Goal: Information Seeking & Learning: Learn about a topic

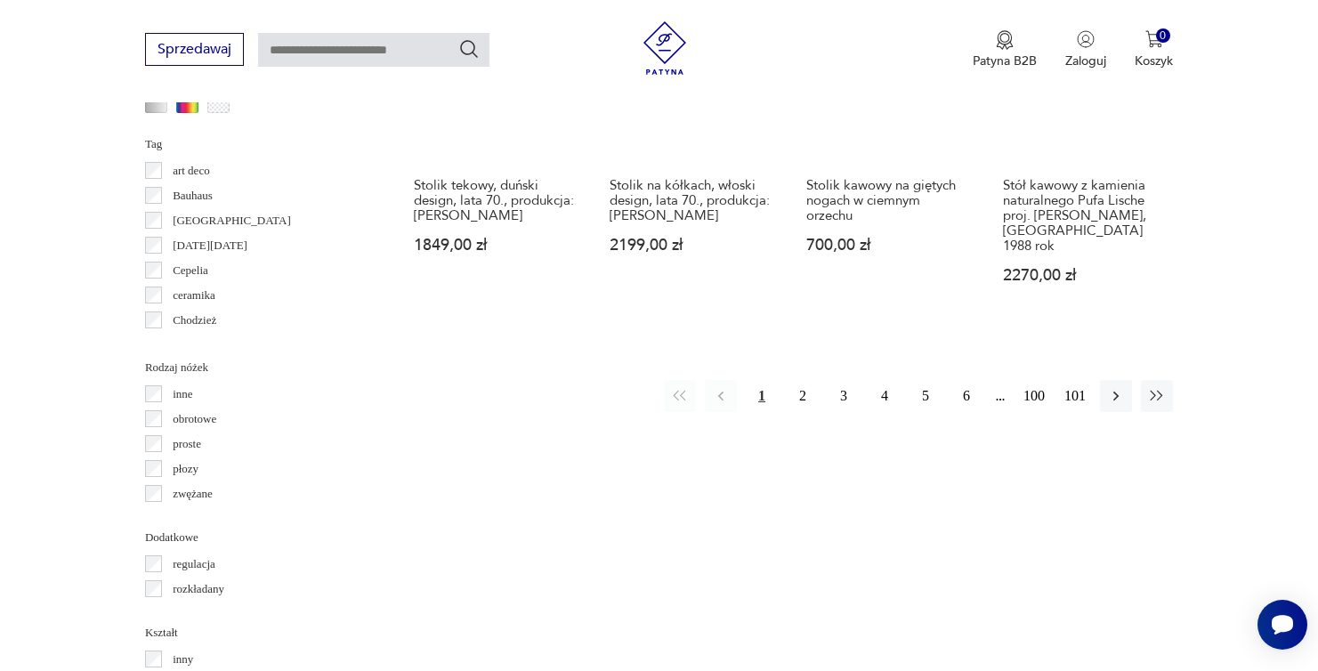
scroll to position [1854, 0]
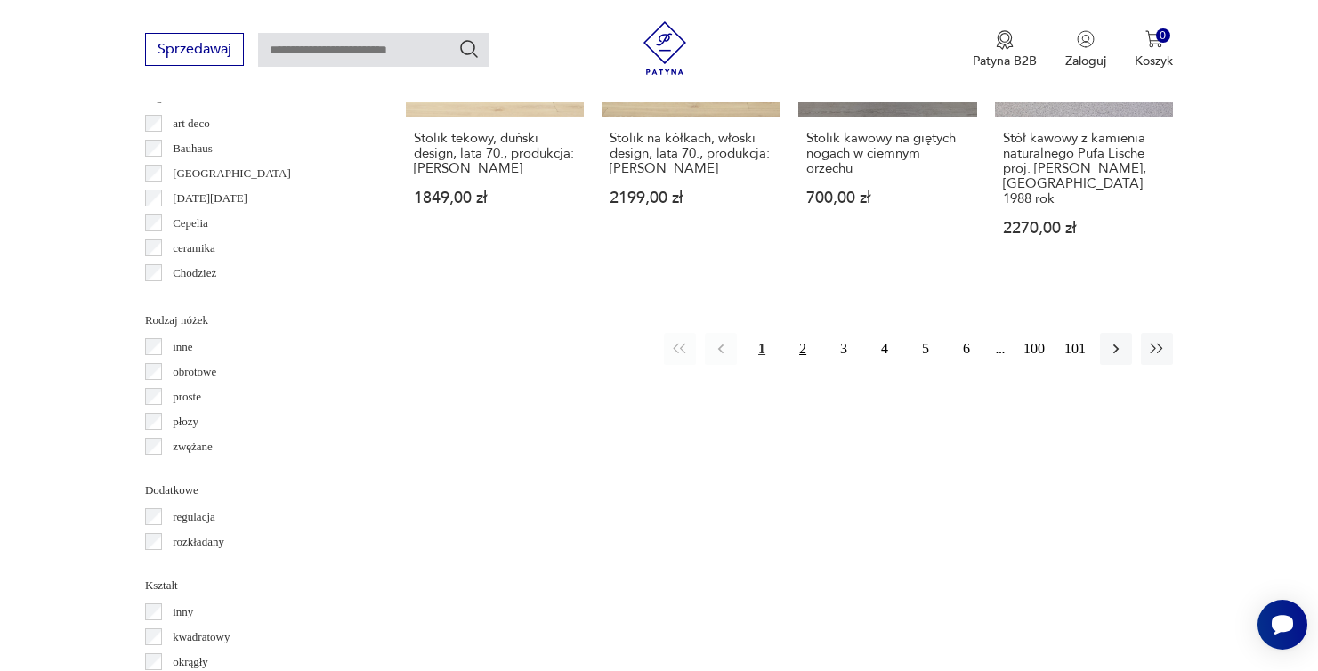
click at [807, 336] on button "2" at bounding box center [803, 349] width 32 height 32
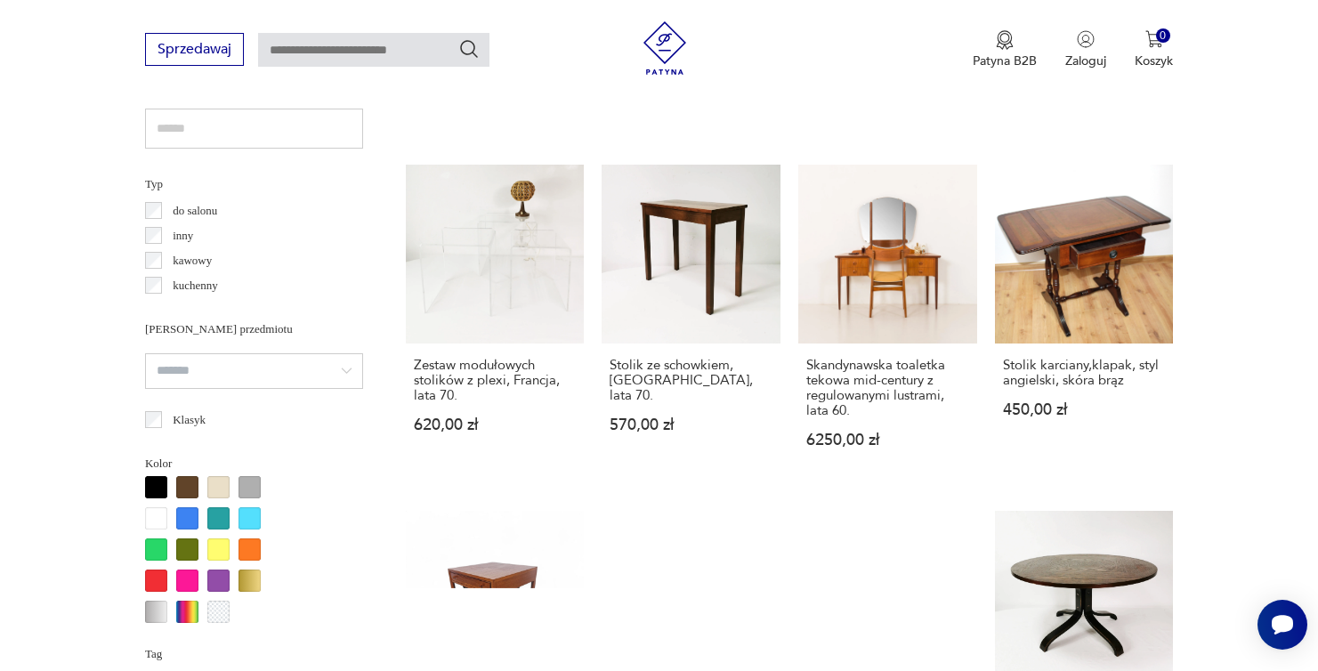
scroll to position [1299, 0]
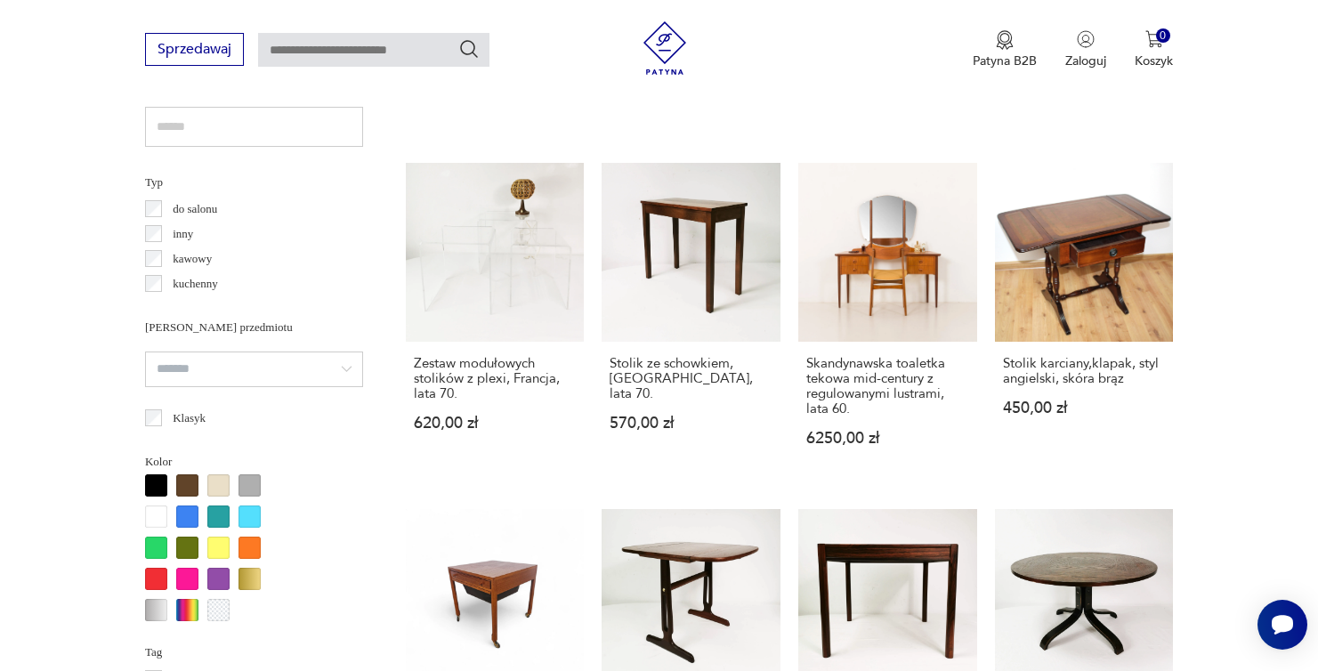
click at [181, 234] on p "inny" at bounding box center [183, 234] width 20 height 20
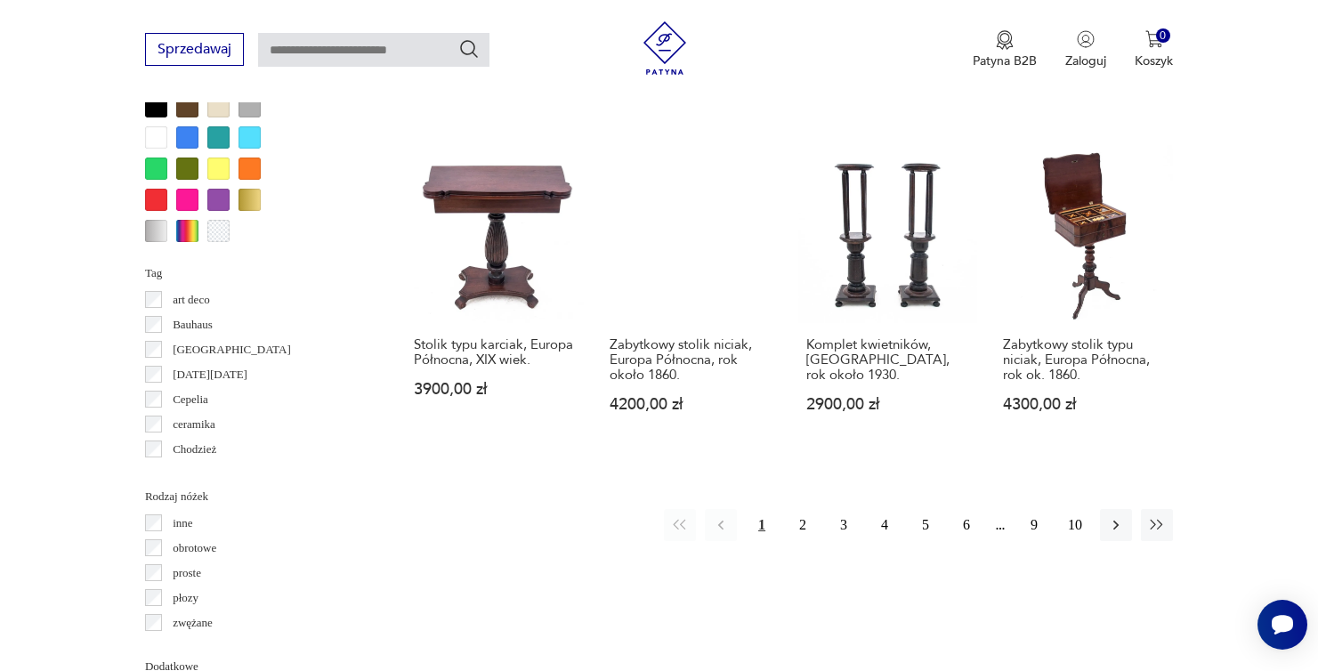
scroll to position [2007, 0]
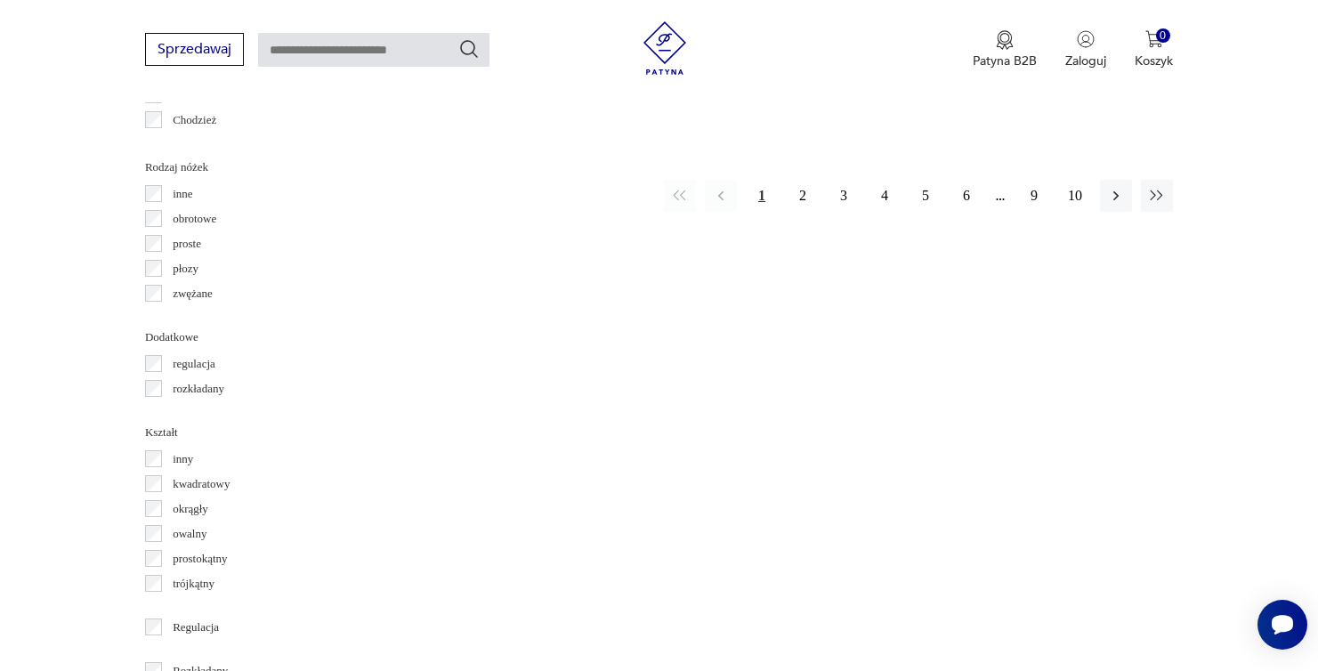
scroll to position [1299, 0]
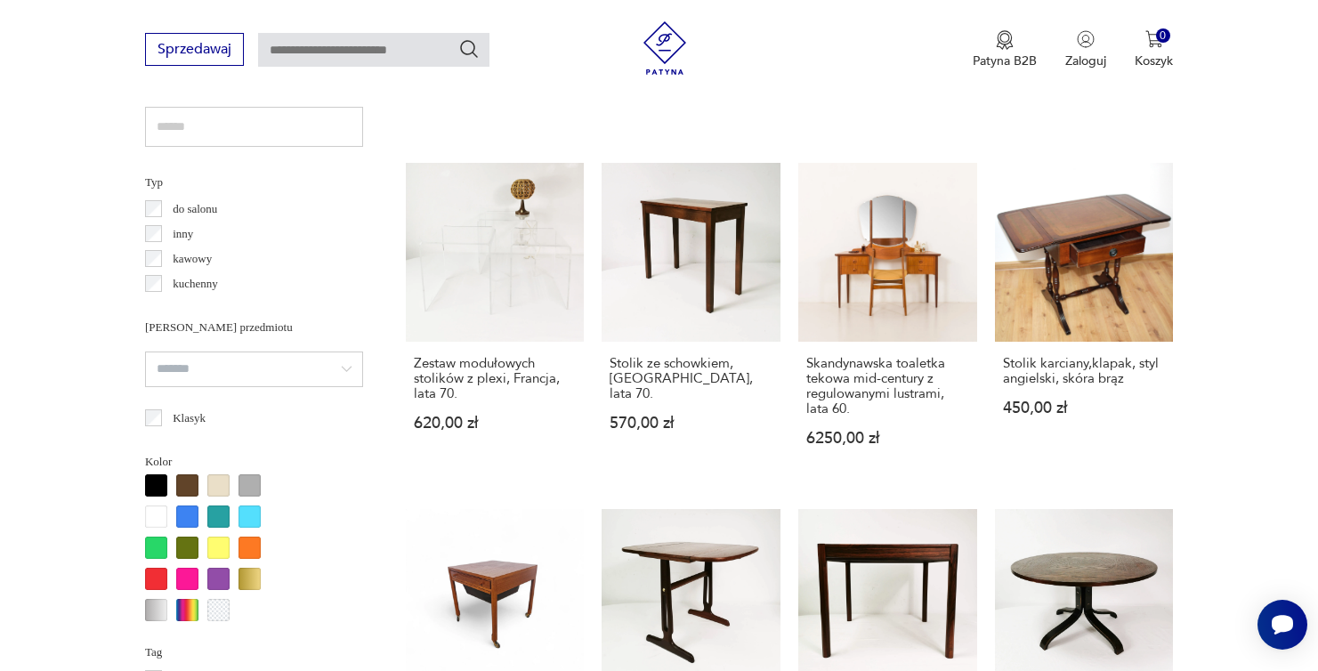
click at [326, 33] on input "text" at bounding box center [373, 50] width 231 height 34
type input "******"
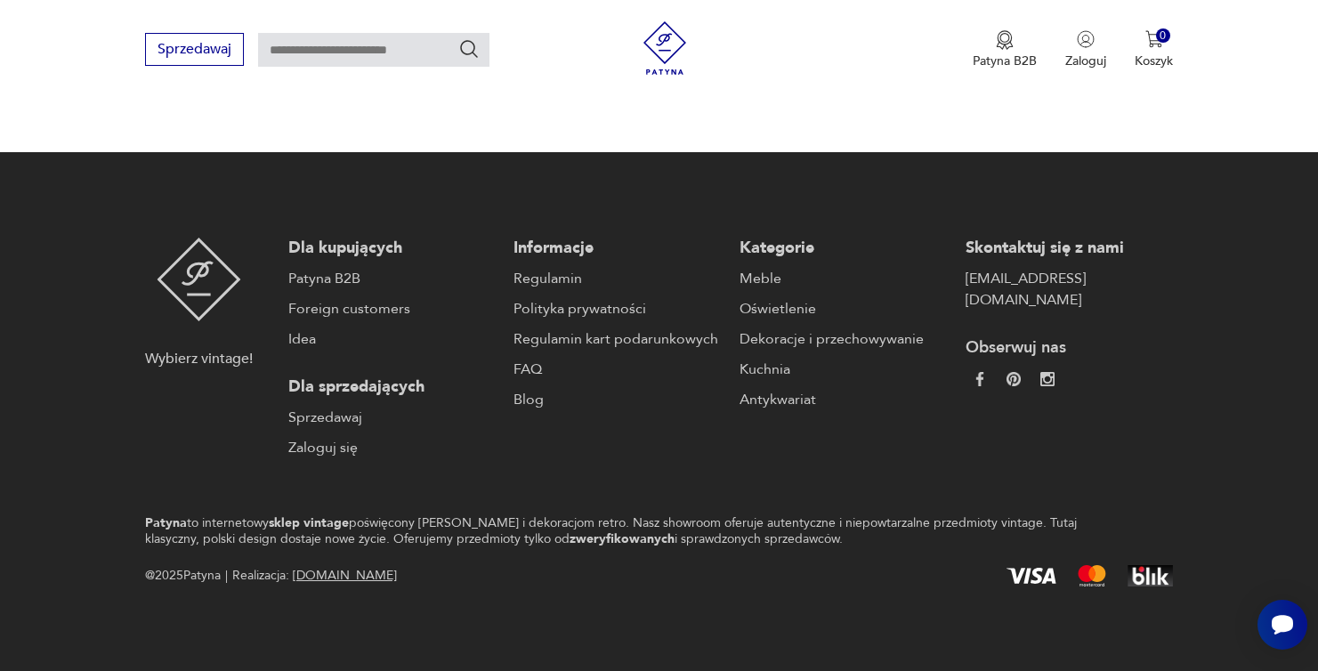
type input "******"
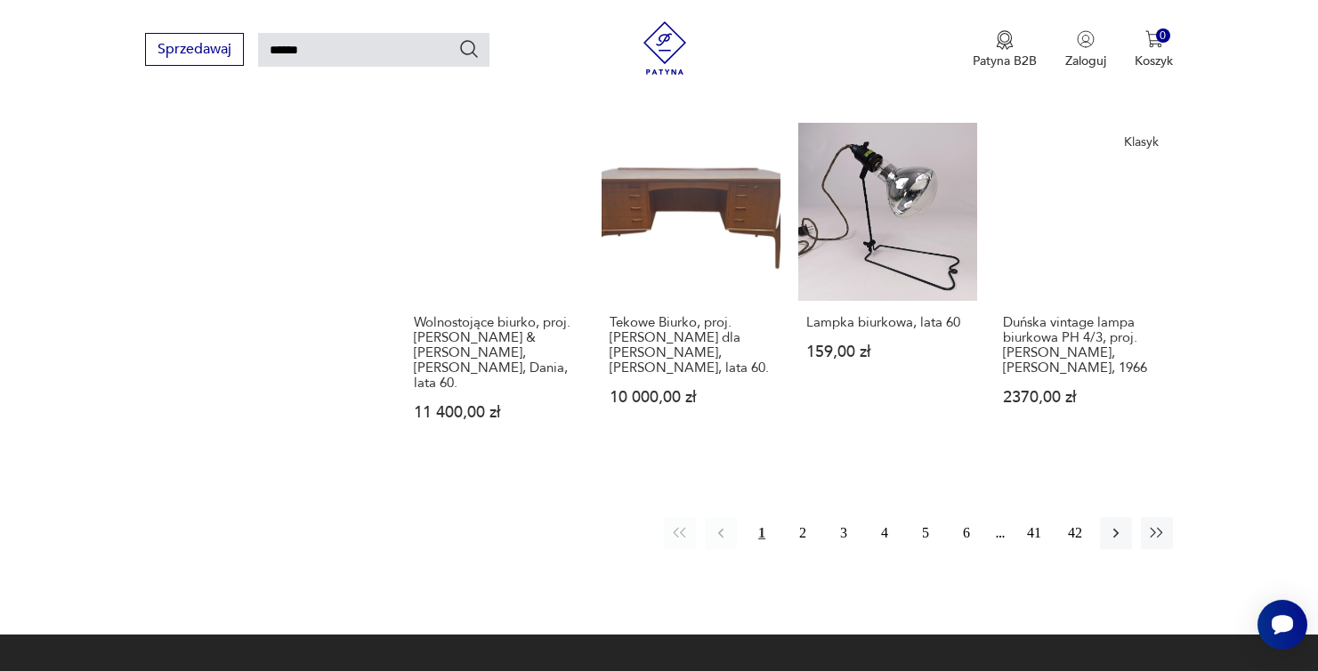
scroll to position [1469, 0]
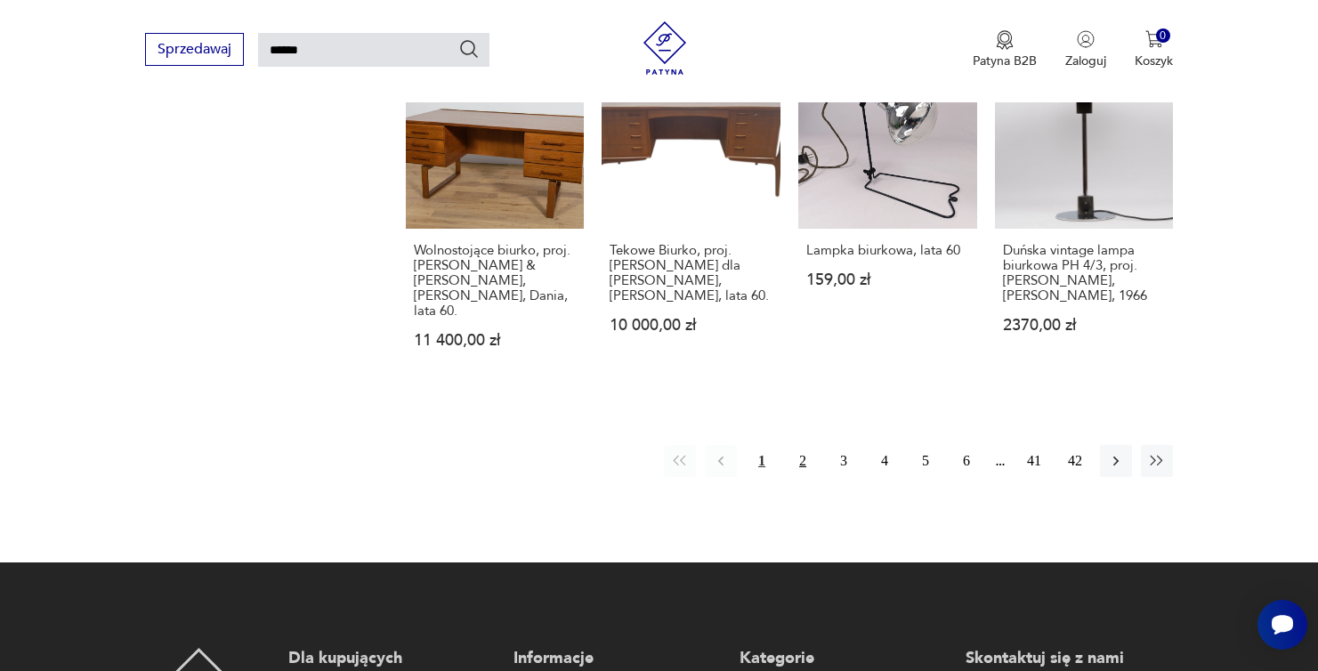
click at [794, 445] on button "2" at bounding box center [803, 461] width 32 height 32
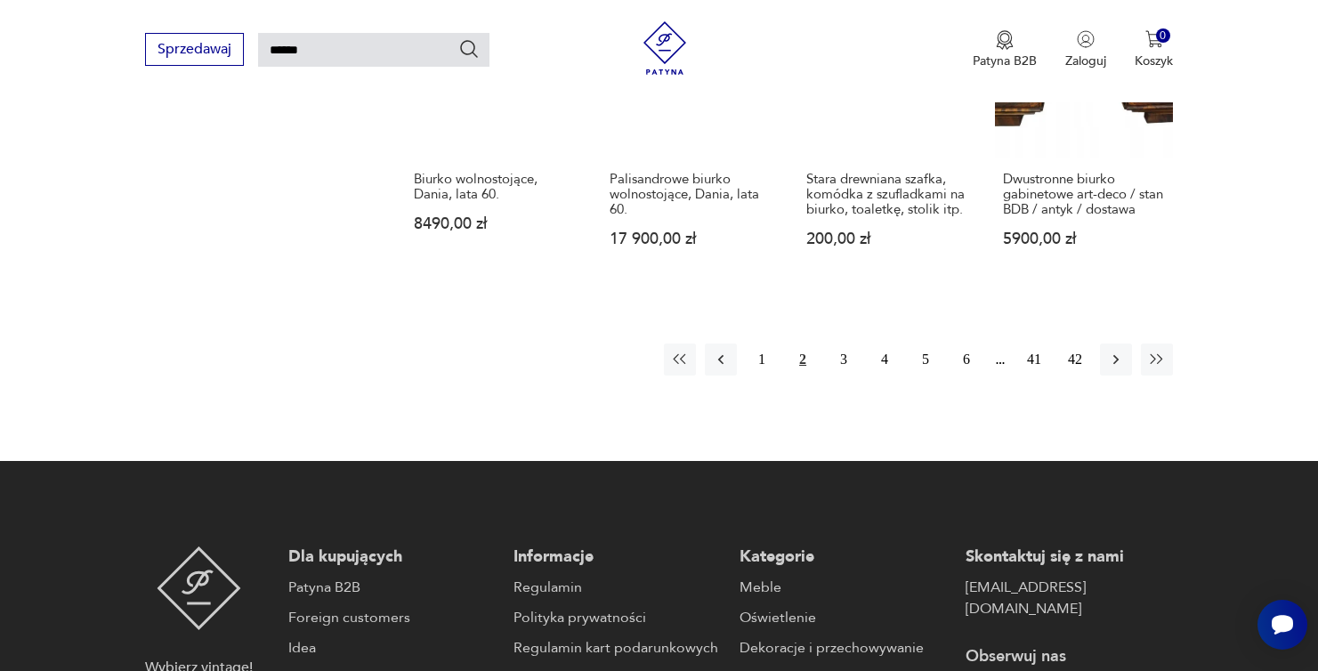
scroll to position [1437, 0]
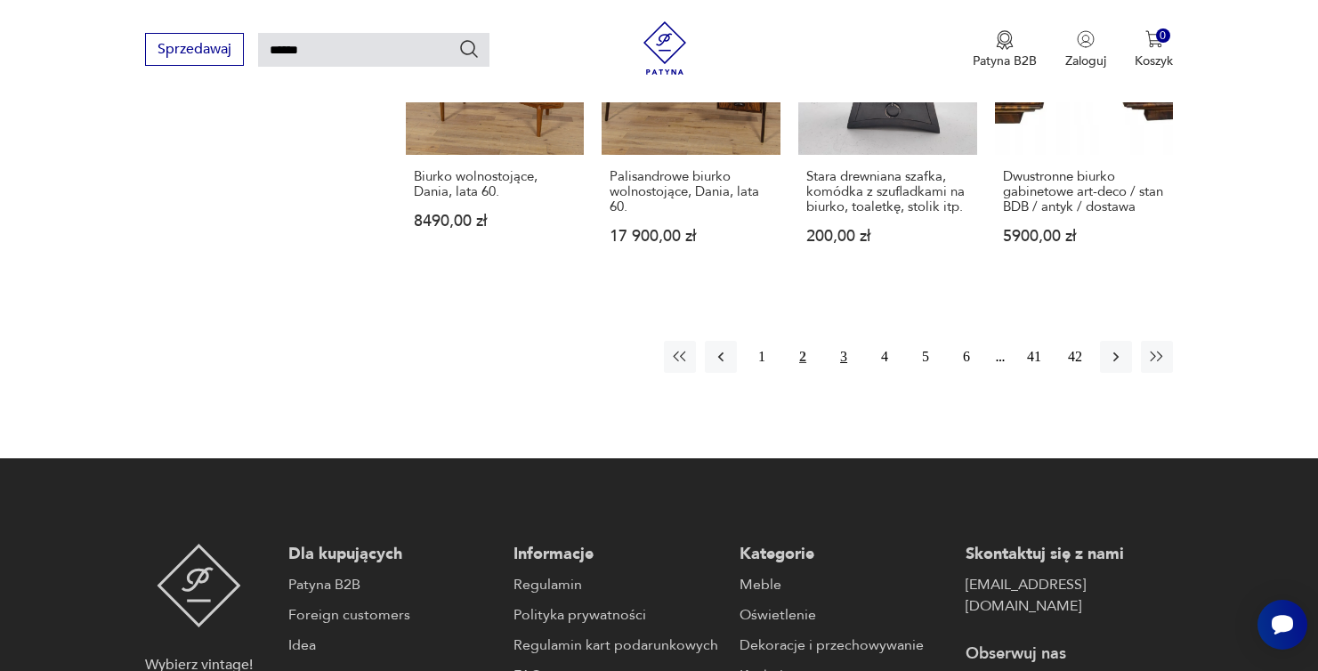
click at [834, 341] on button "3" at bounding box center [844, 357] width 32 height 32
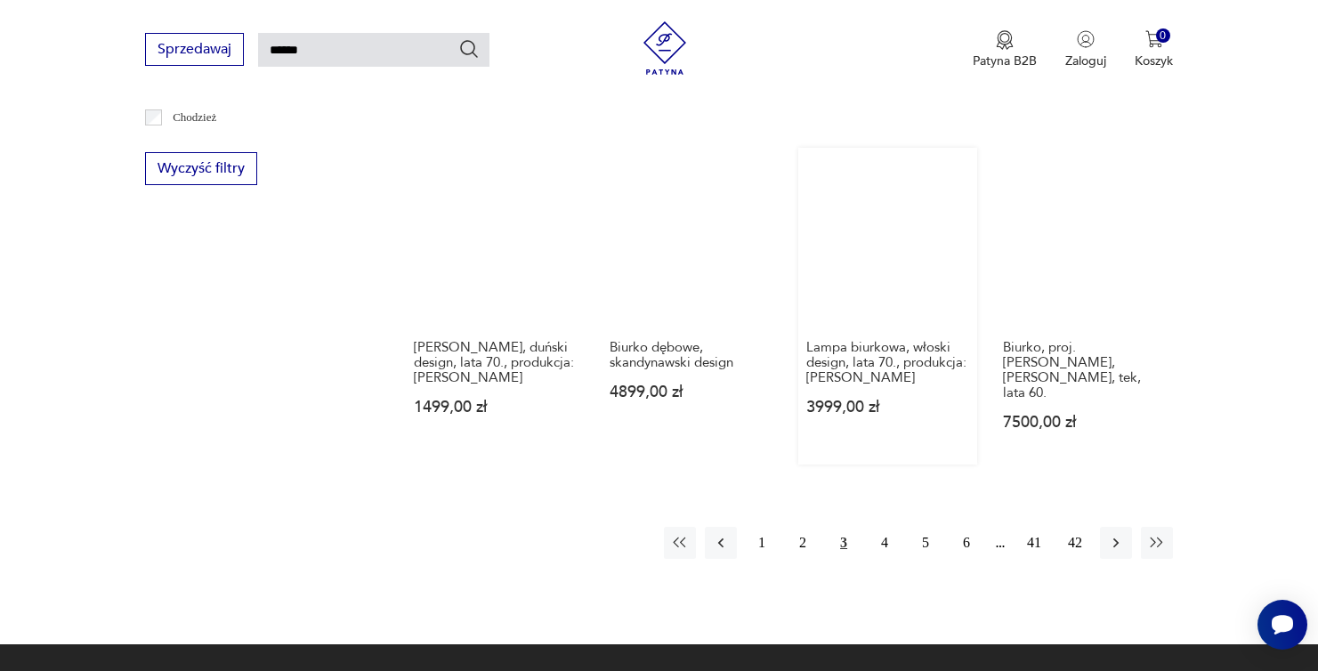
scroll to position [1398, 0]
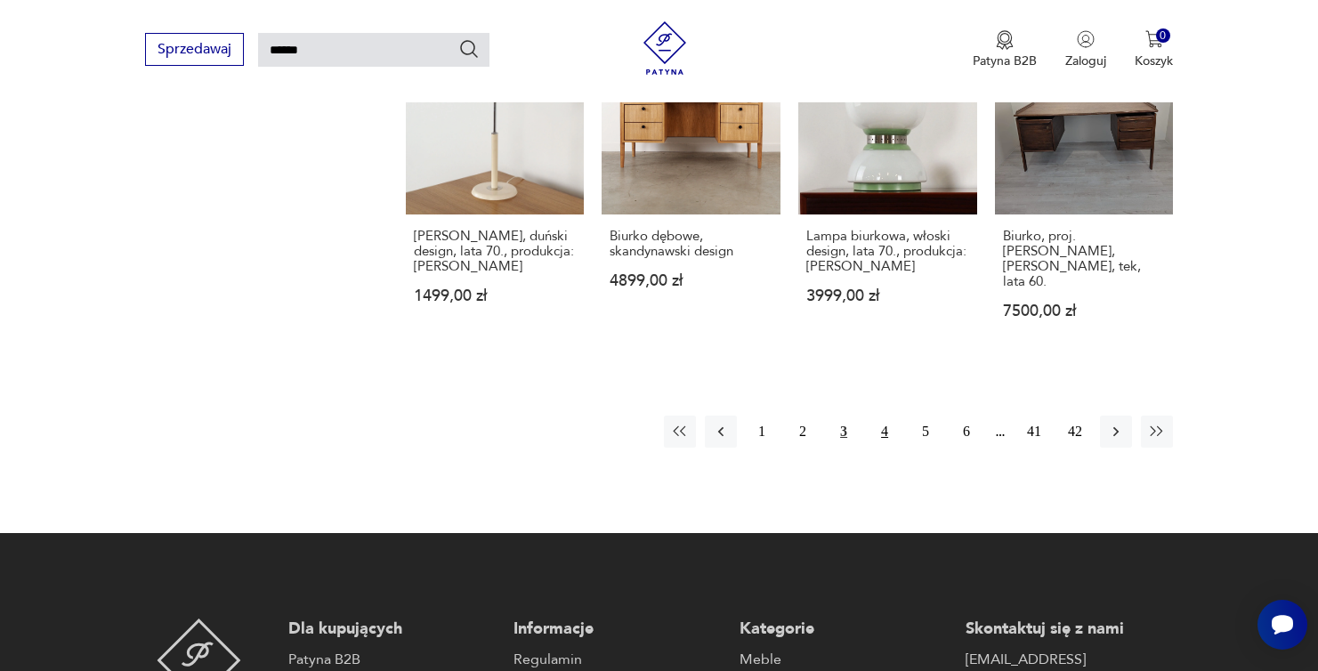
click at [878, 416] on button "4" at bounding box center [884, 432] width 32 height 32
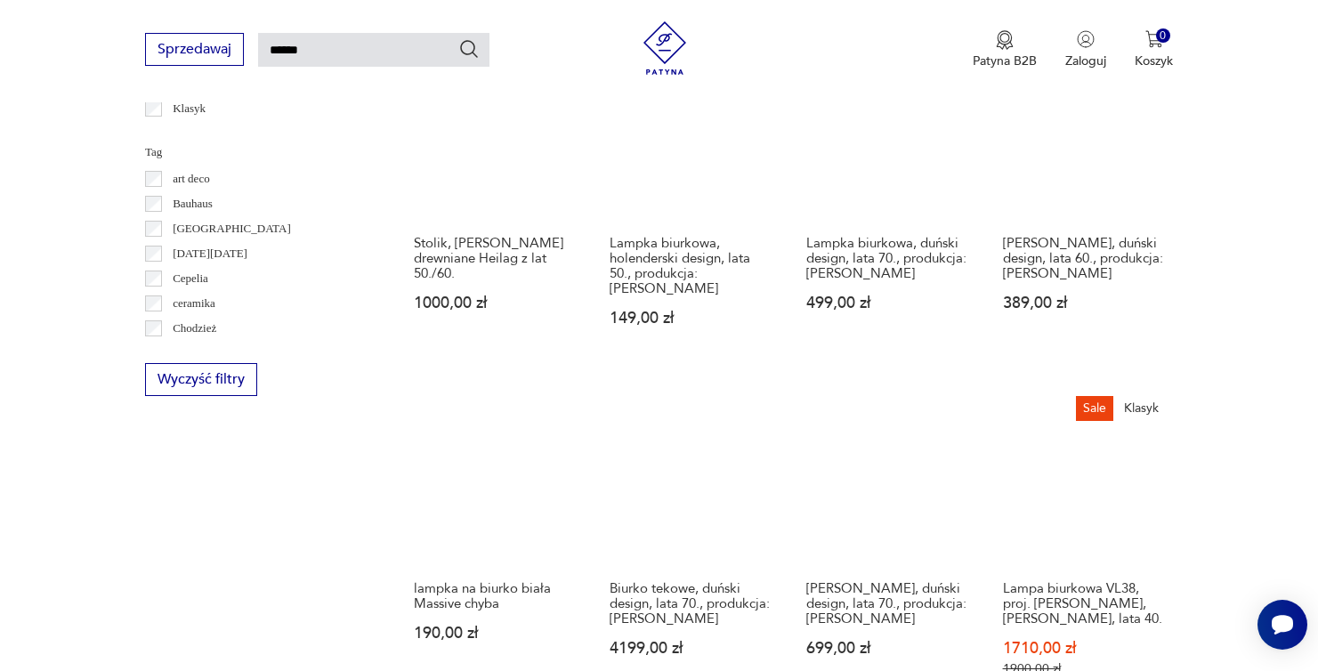
scroll to position [1421, 0]
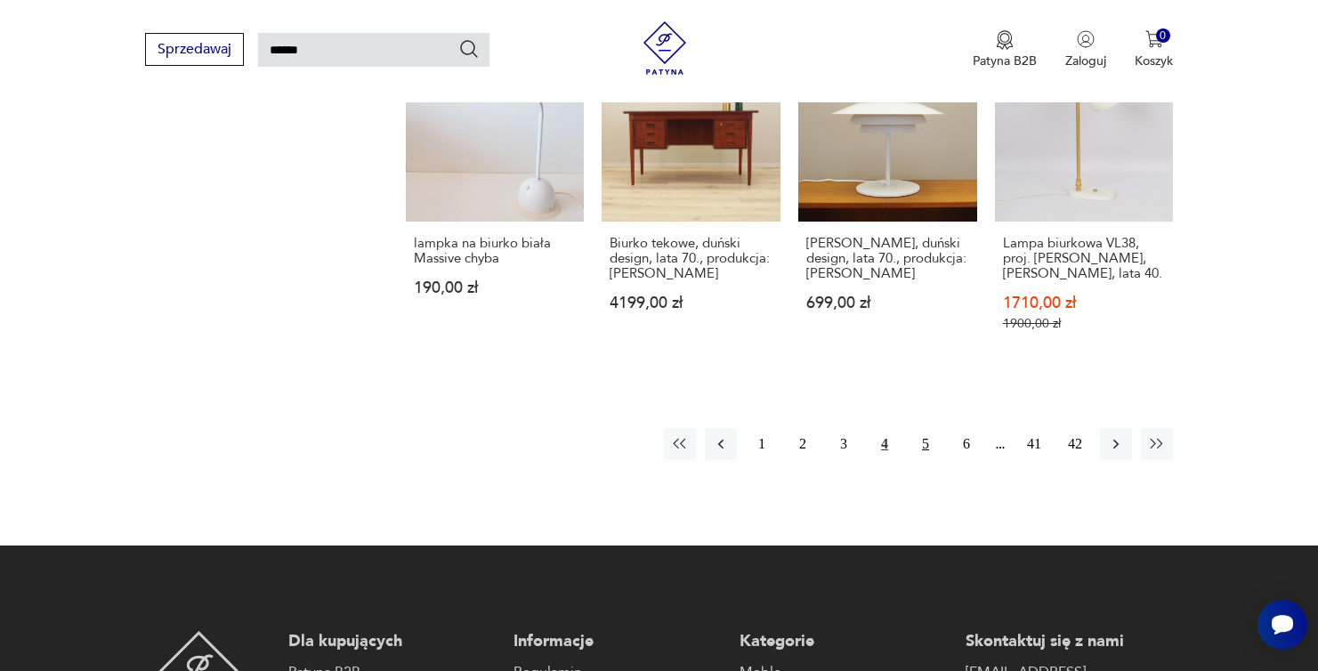
click at [925, 428] on button "5" at bounding box center [925, 444] width 32 height 32
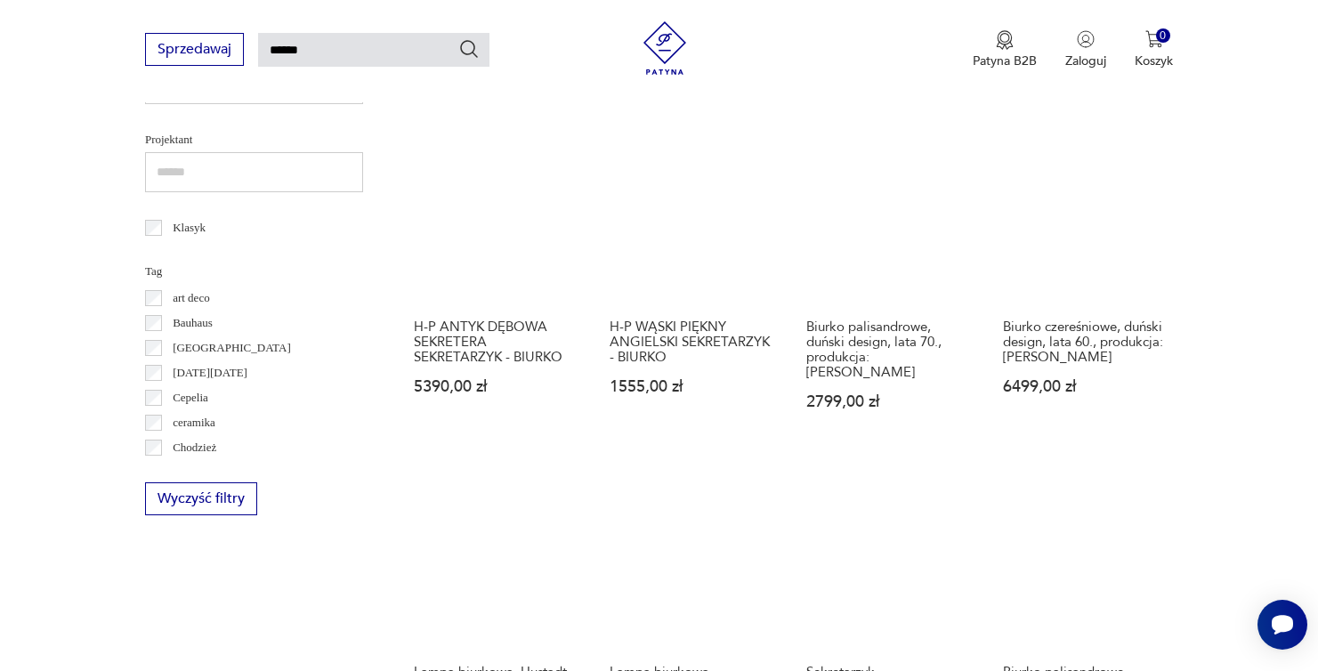
scroll to position [1403, 0]
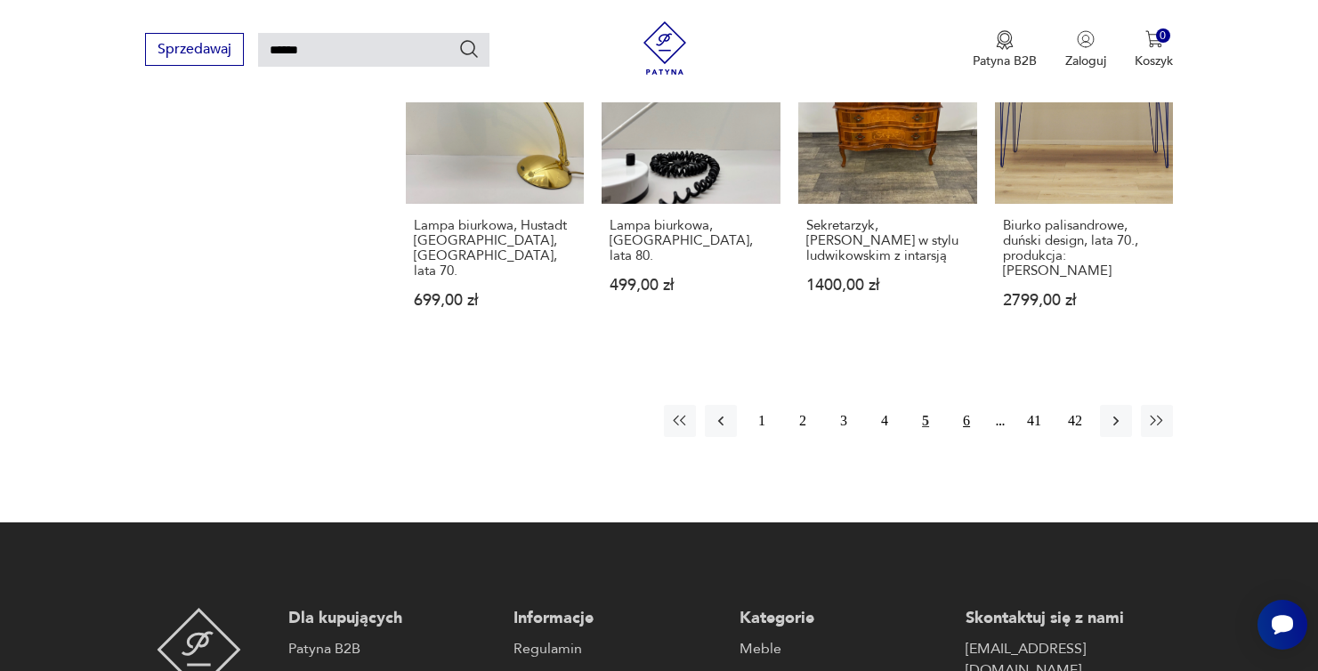
click at [973, 405] on button "6" at bounding box center [966, 421] width 32 height 32
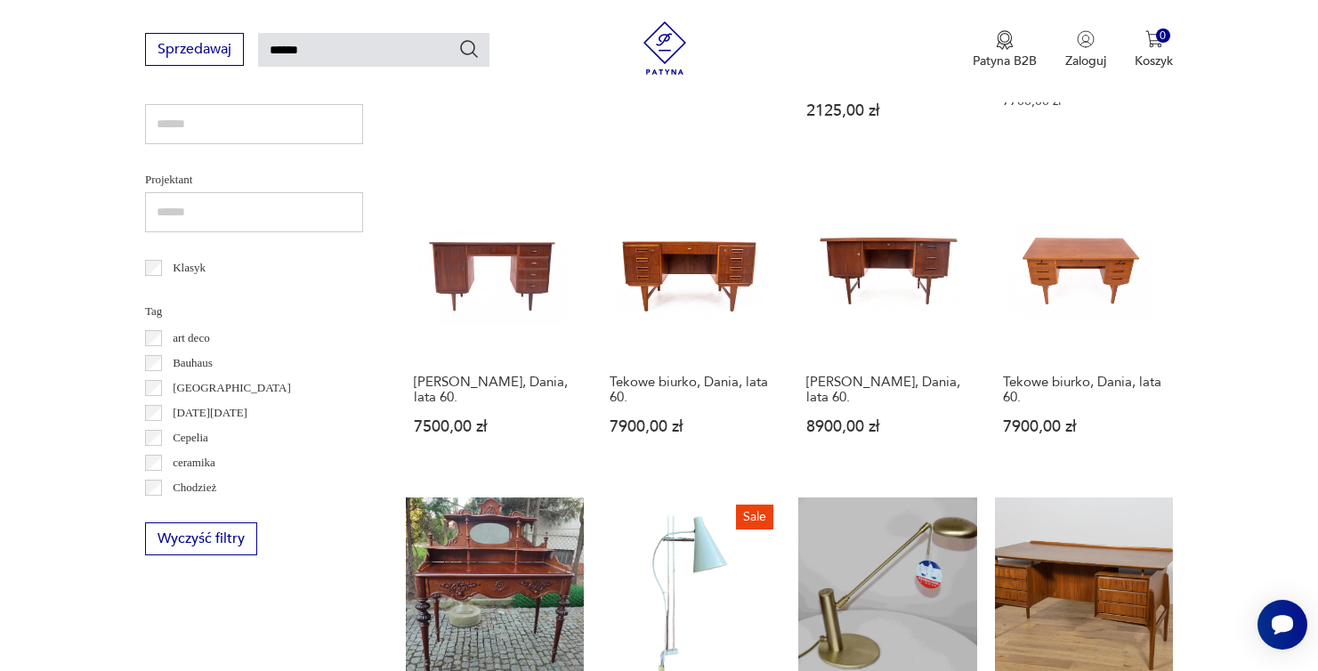
click at [207, 365] on p "Bauhaus" at bounding box center [193, 363] width 40 height 20
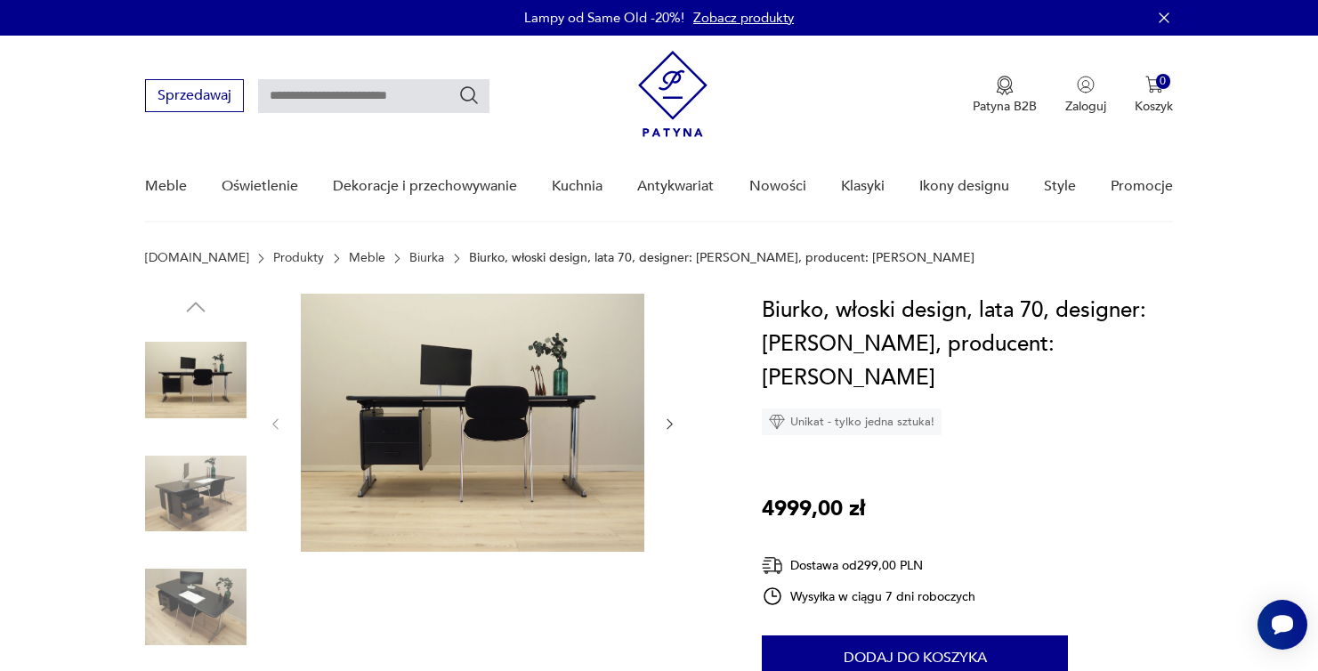
click at [674, 423] on icon "button" at bounding box center [669, 423] width 15 height 15
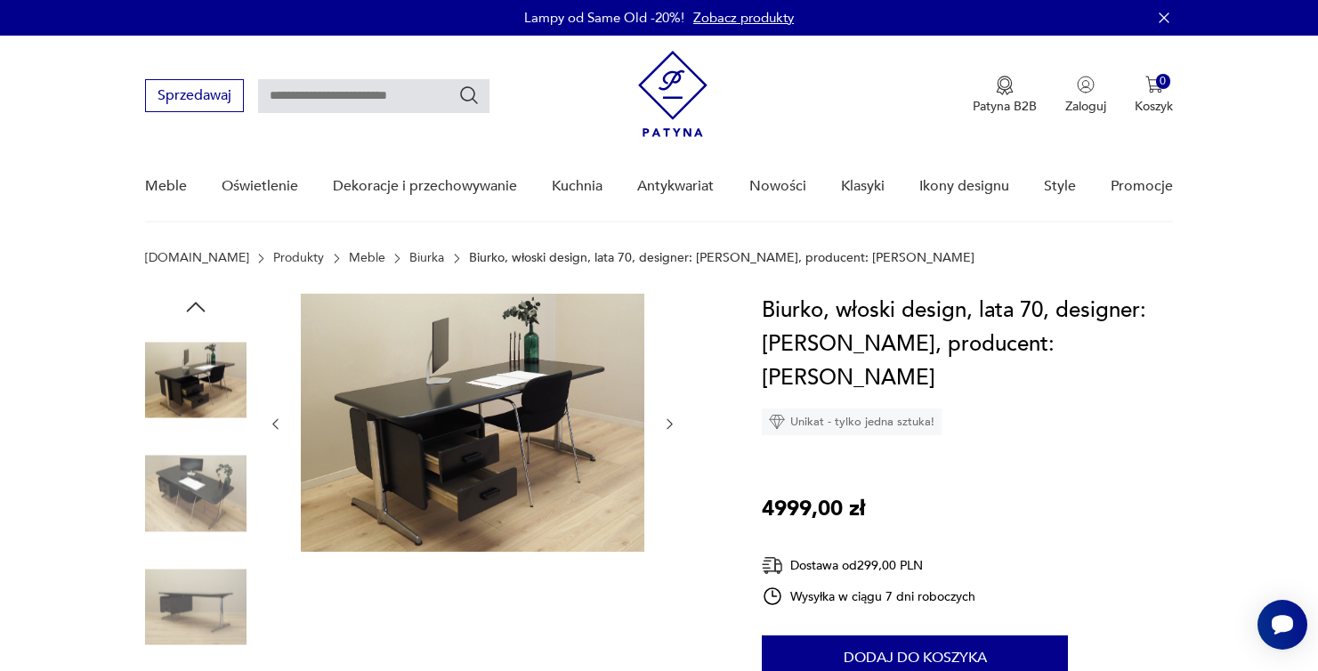
click at [671, 424] on icon "button" at bounding box center [669, 423] width 15 height 15
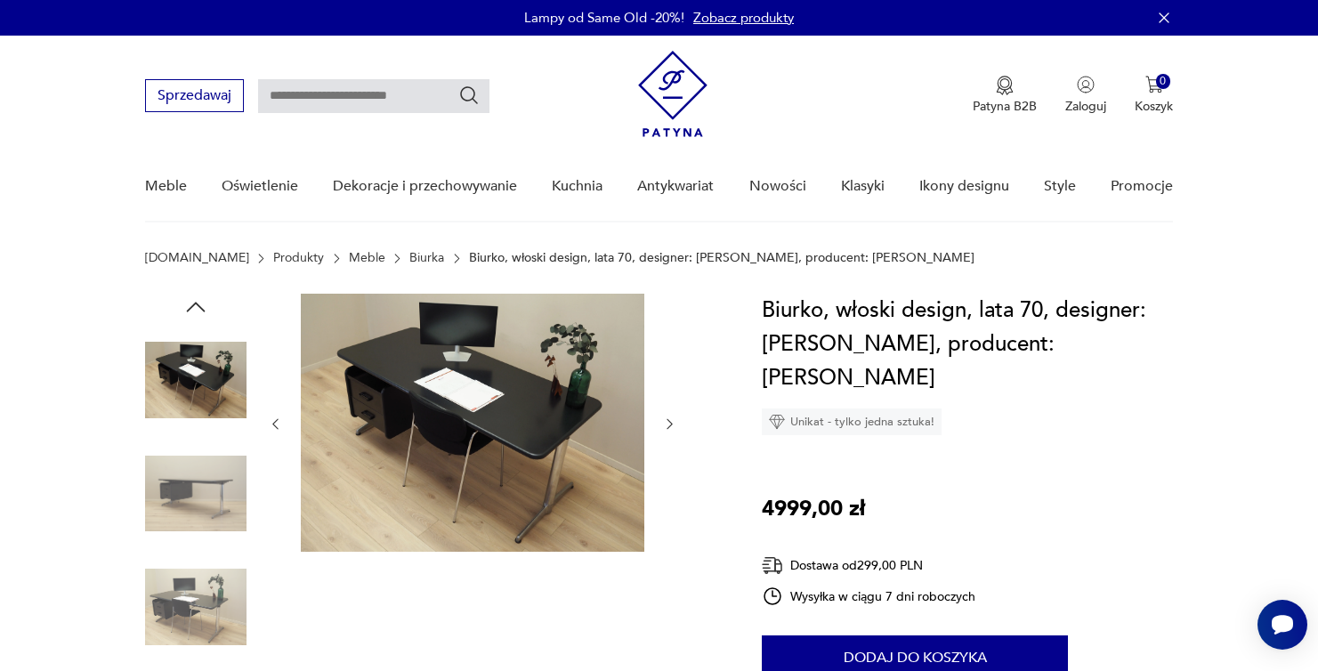
click at [665, 424] on icon "button" at bounding box center [669, 423] width 15 height 15
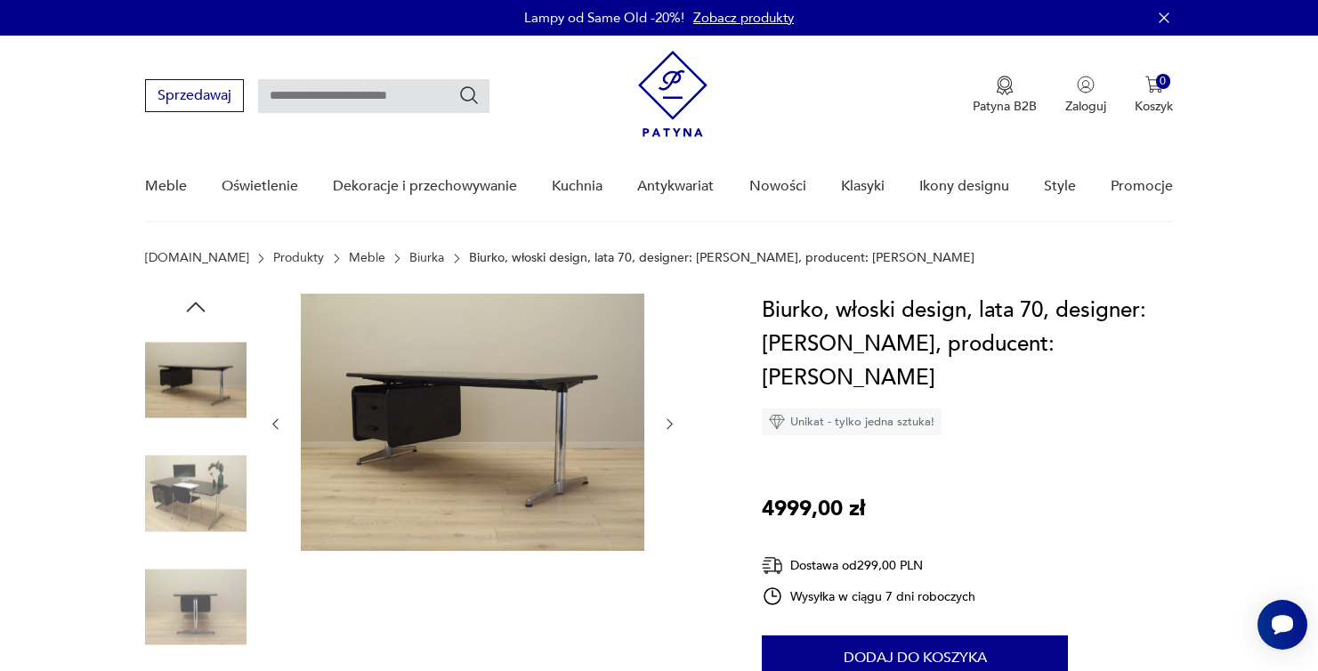
click at [664, 424] on icon "button" at bounding box center [669, 423] width 15 height 15
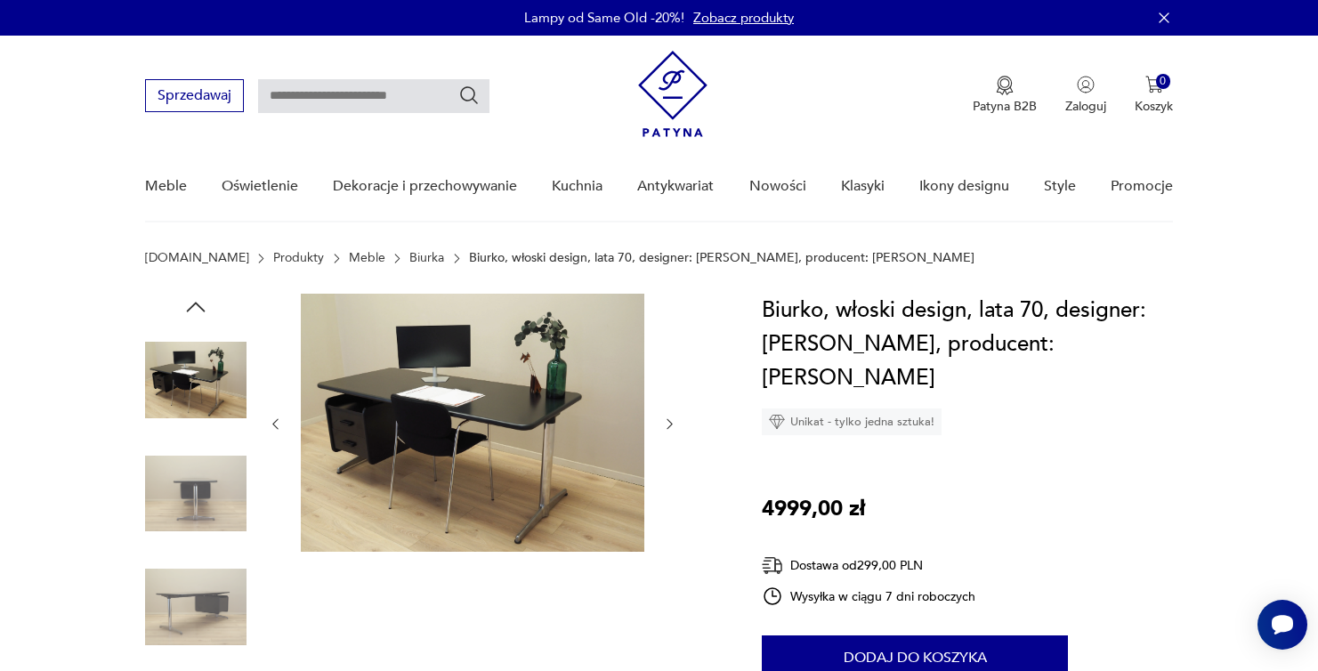
click at [665, 424] on icon "button" at bounding box center [669, 423] width 15 height 15
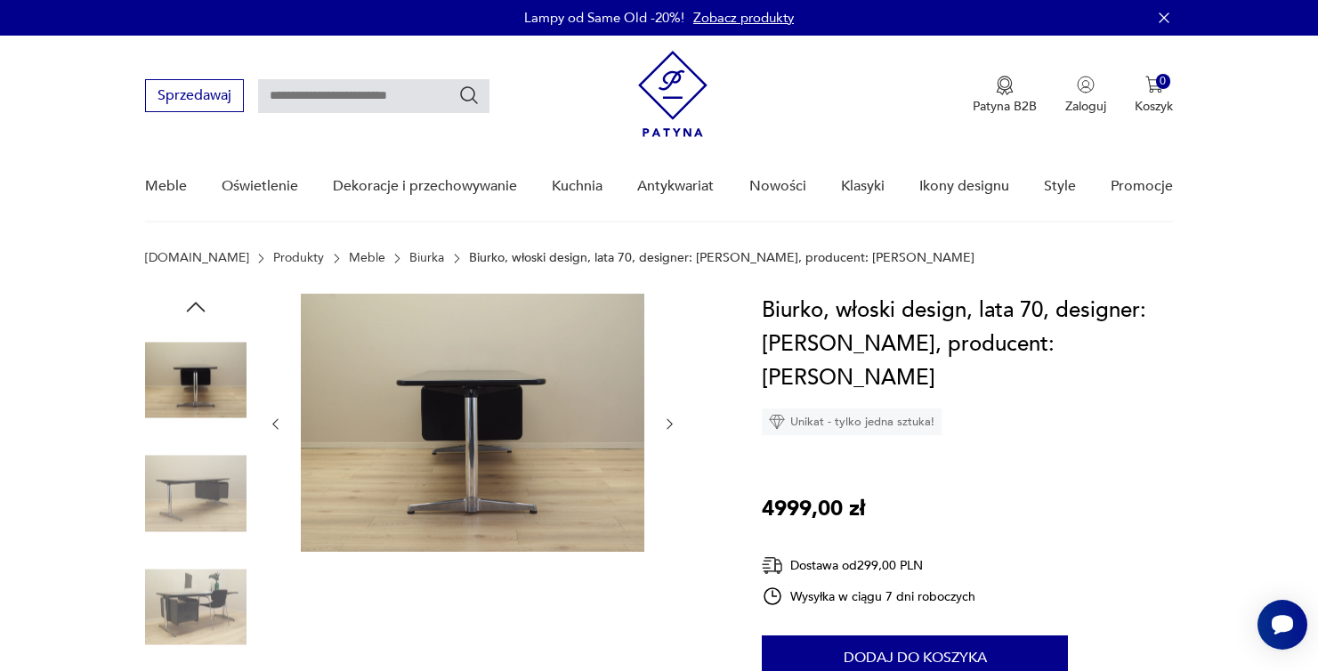
click at [665, 424] on icon "button" at bounding box center [669, 423] width 15 height 15
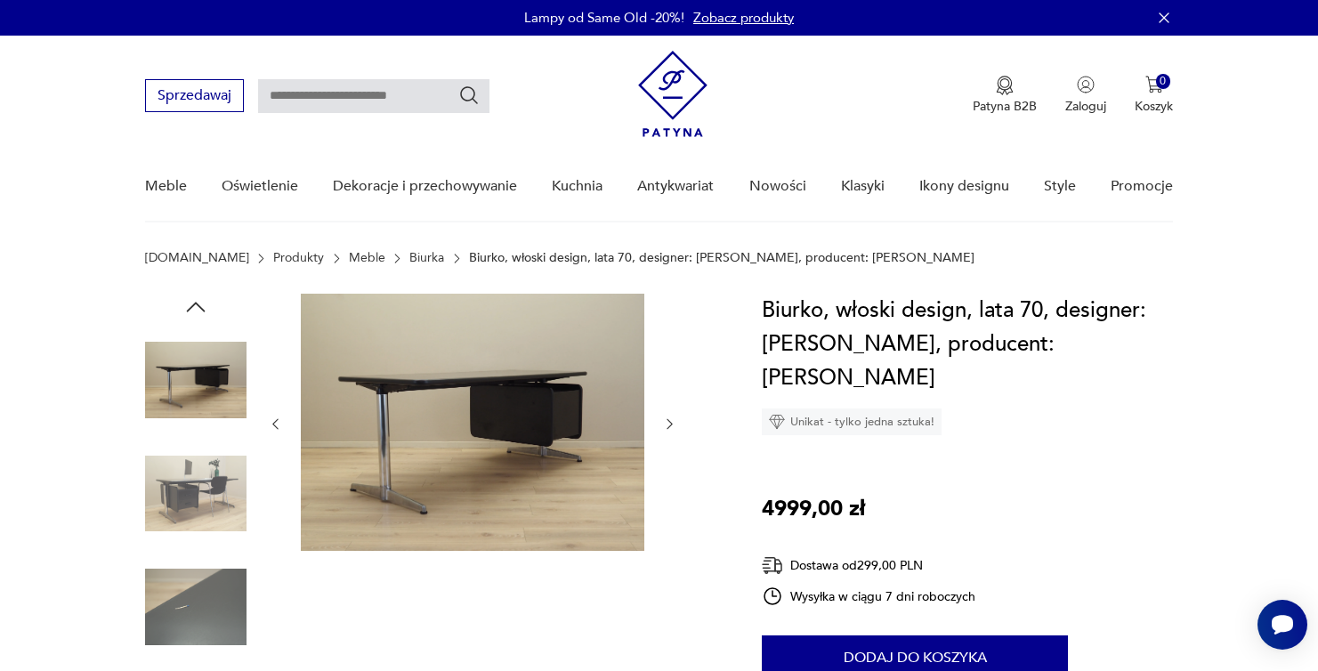
click at [665, 424] on icon "button" at bounding box center [669, 423] width 15 height 15
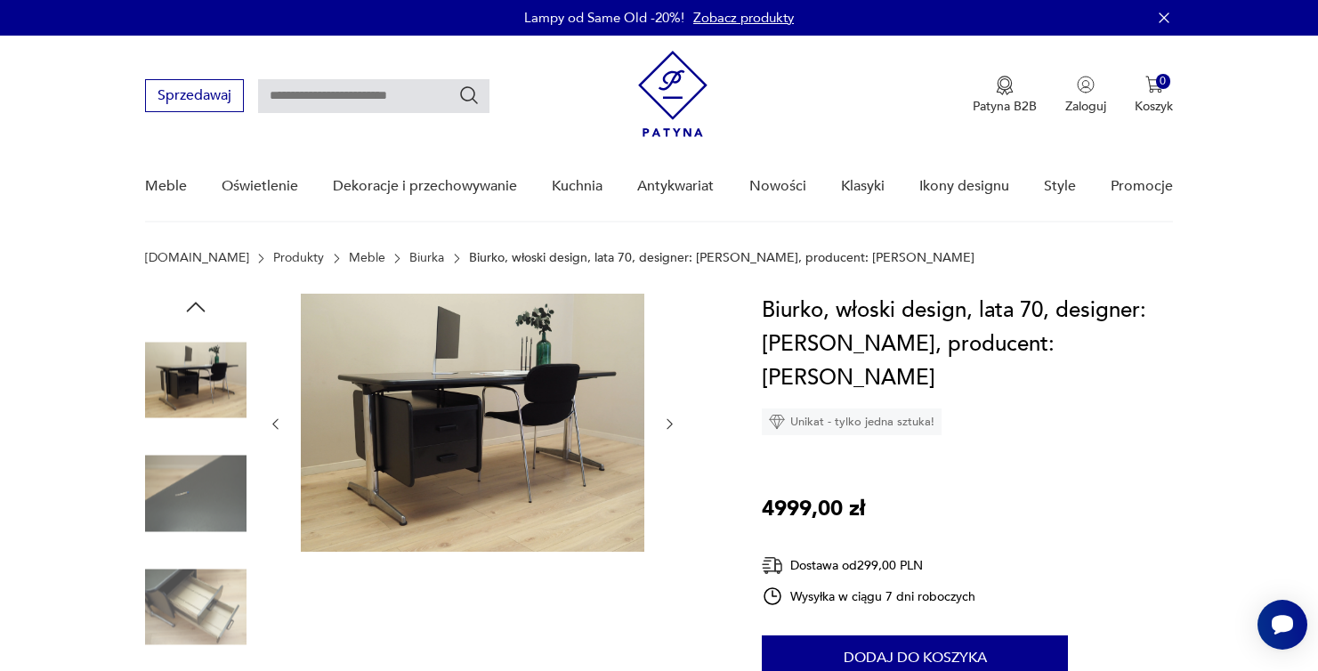
click at [665, 424] on icon "button" at bounding box center [669, 423] width 15 height 15
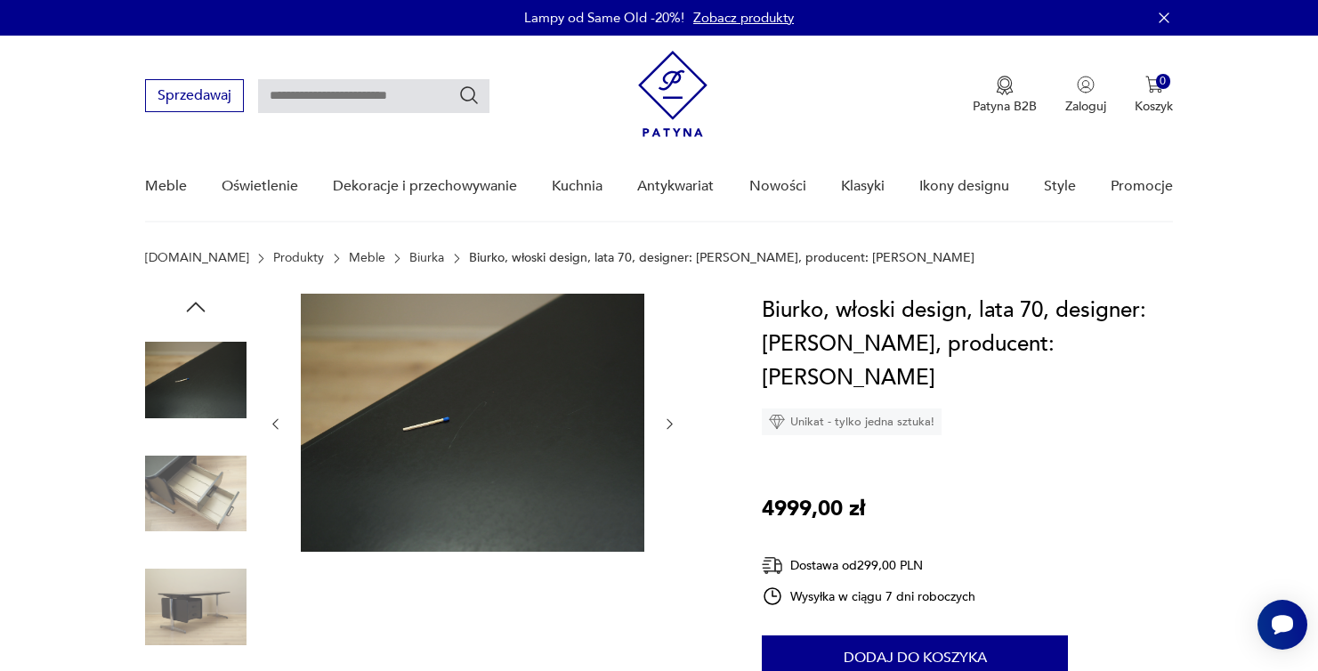
click at [665, 424] on icon "button" at bounding box center [669, 423] width 15 height 15
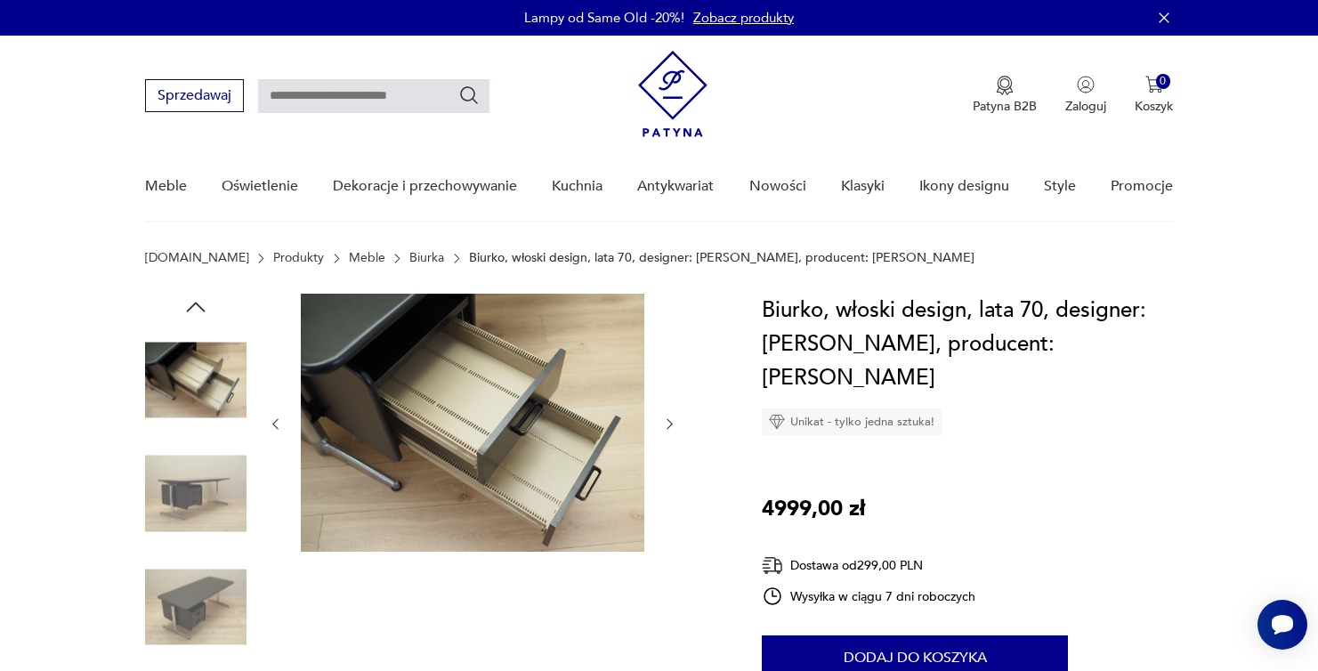
click at [665, 424] on icon "button" at bounding box center [669, 423] width 15 height 15
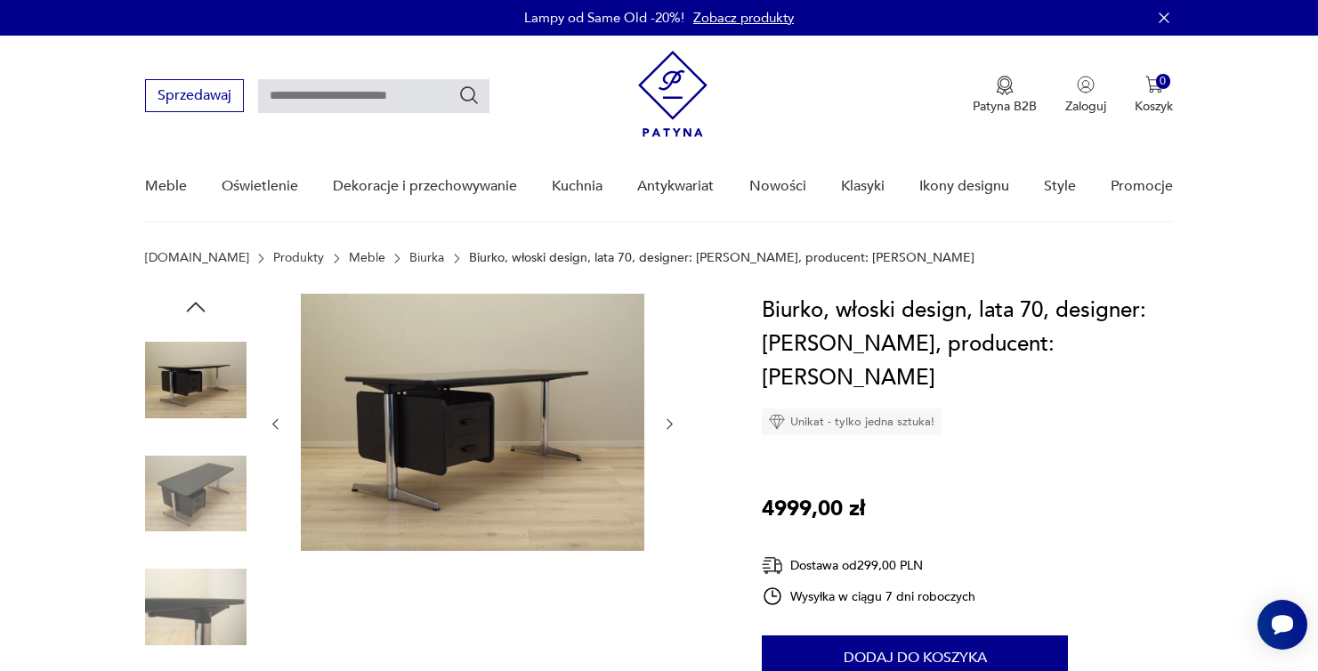
click at [666, 424] on icon "button" at bounding box center [669, 423] width 15 height 15
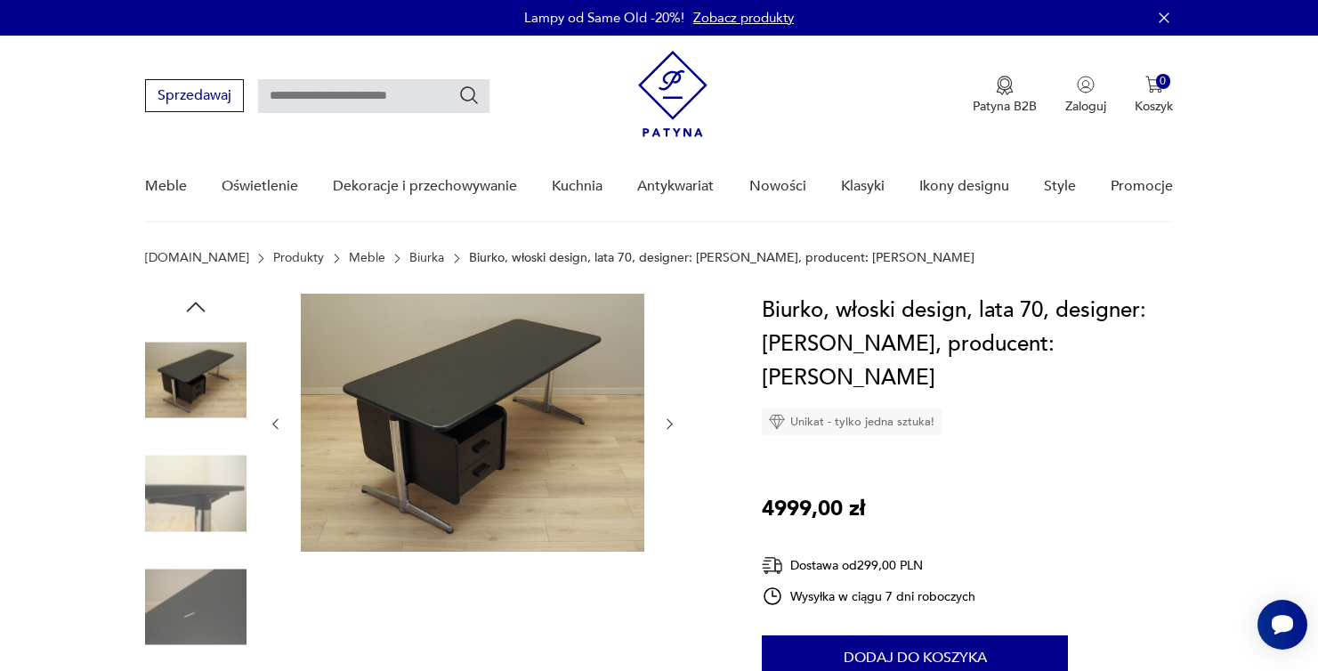
click at [666, 424] on icon "button" at bounding box center [669, 423] width 15 height 15
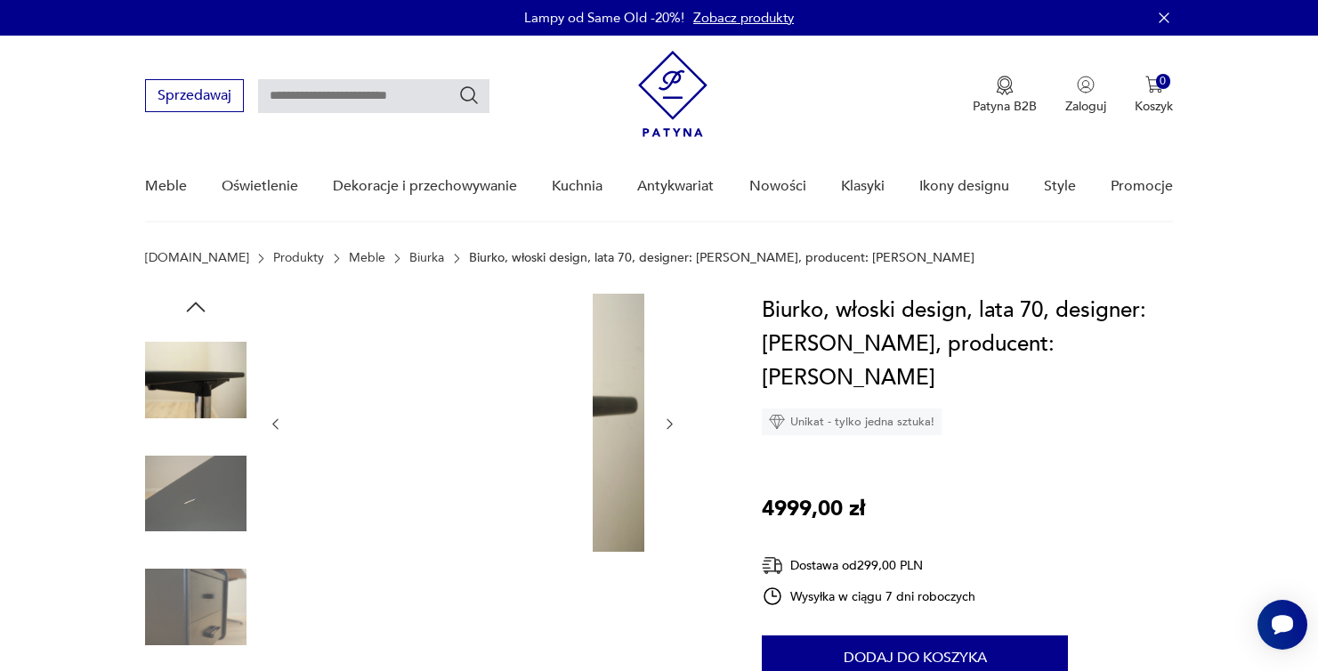
click at [666, 424] on icon "button" at bounding box center [669, 423] width 15 height 15
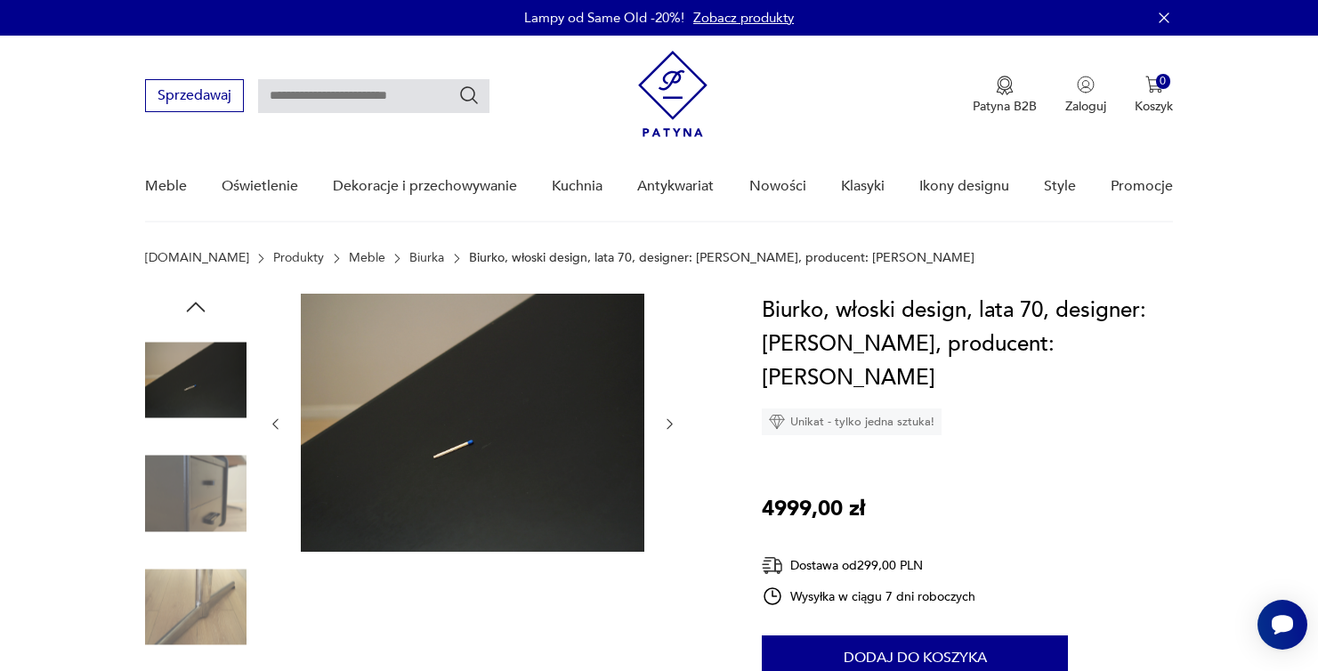
click at [667, 424] on icon "button" at bounding box center [669, 423] width 15 height 15
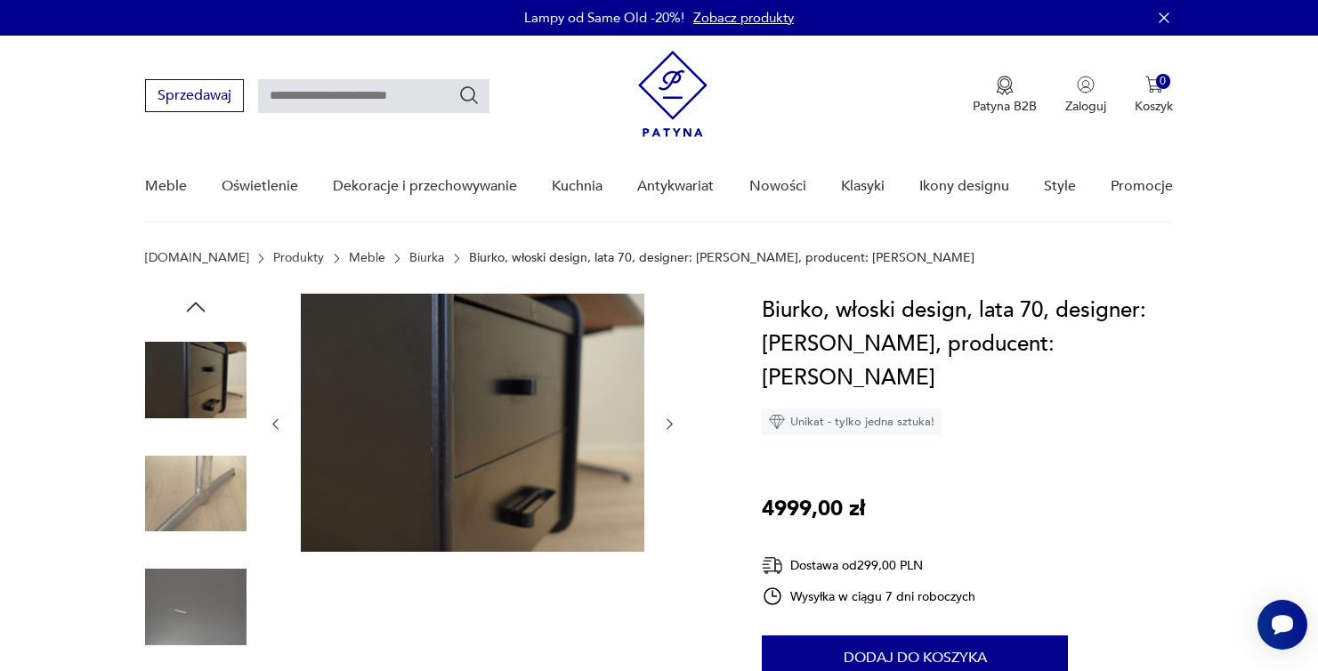
click at [667, 424] on icon "button" at bounding box center [669, 423] width 15 height 15
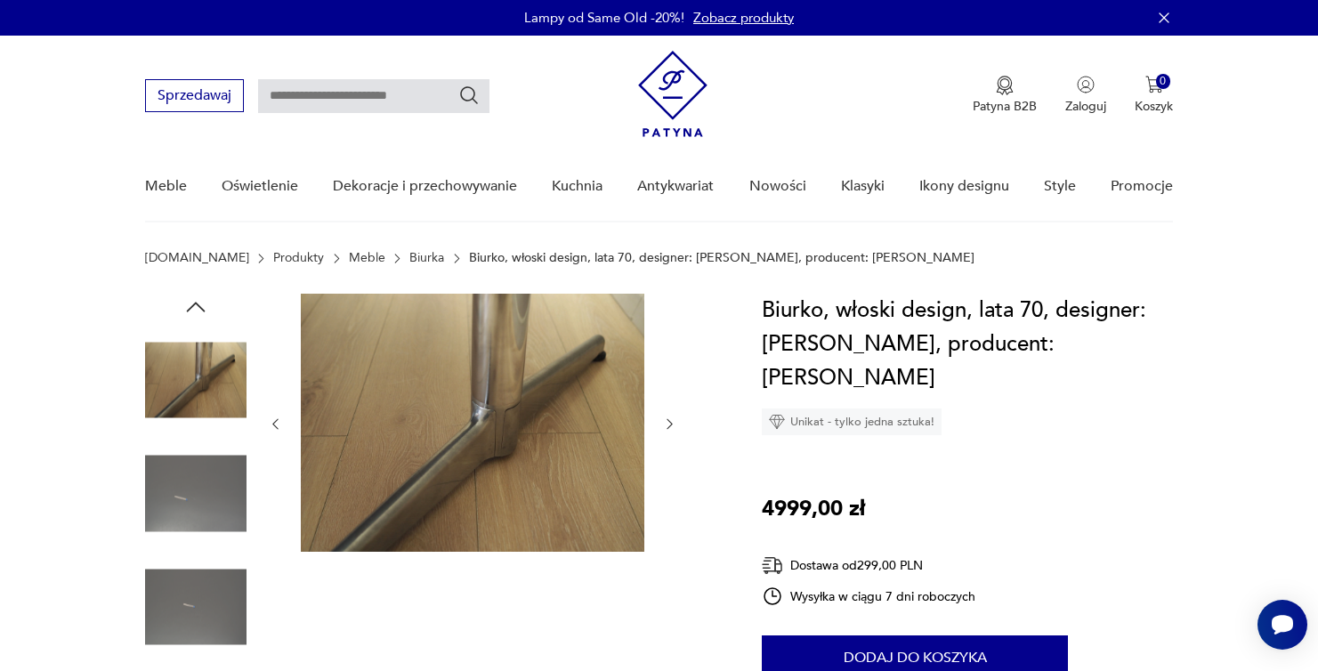
click at [667, 424] on icon "button" at bounding box center [669, 423] width 15 height 15
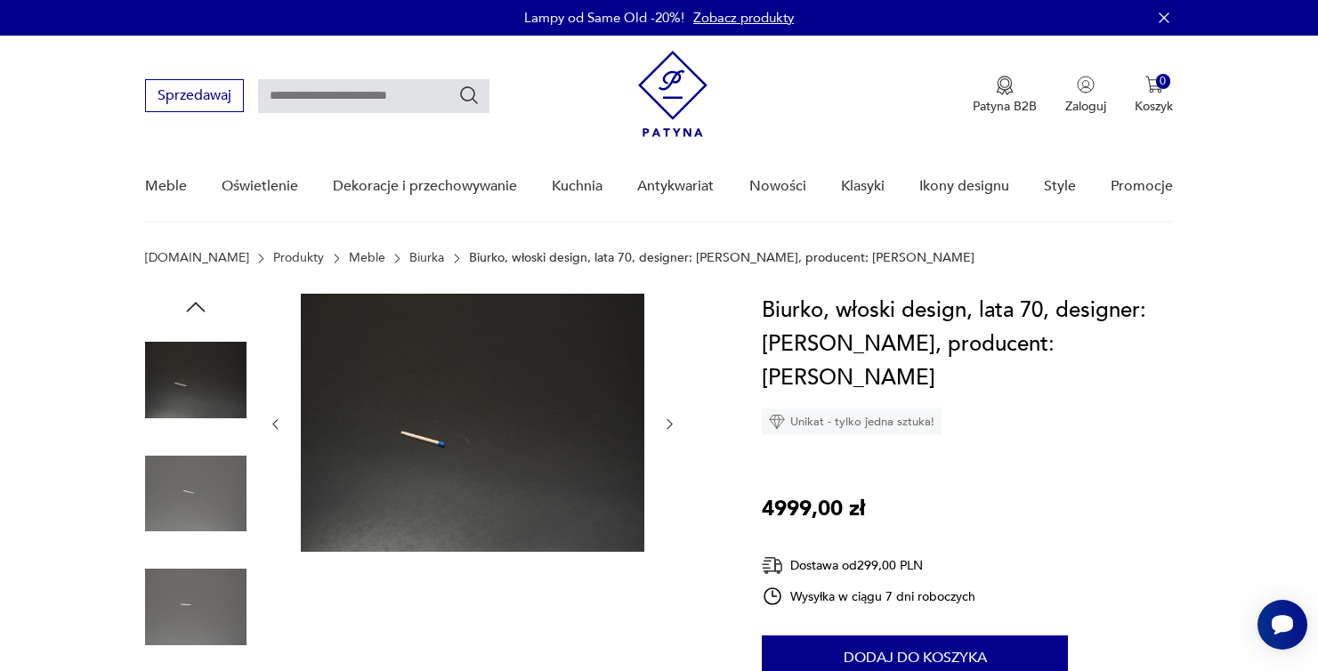
click at [667, 424] on icon "button" at bounding box center [669, 423] width 15 height 15
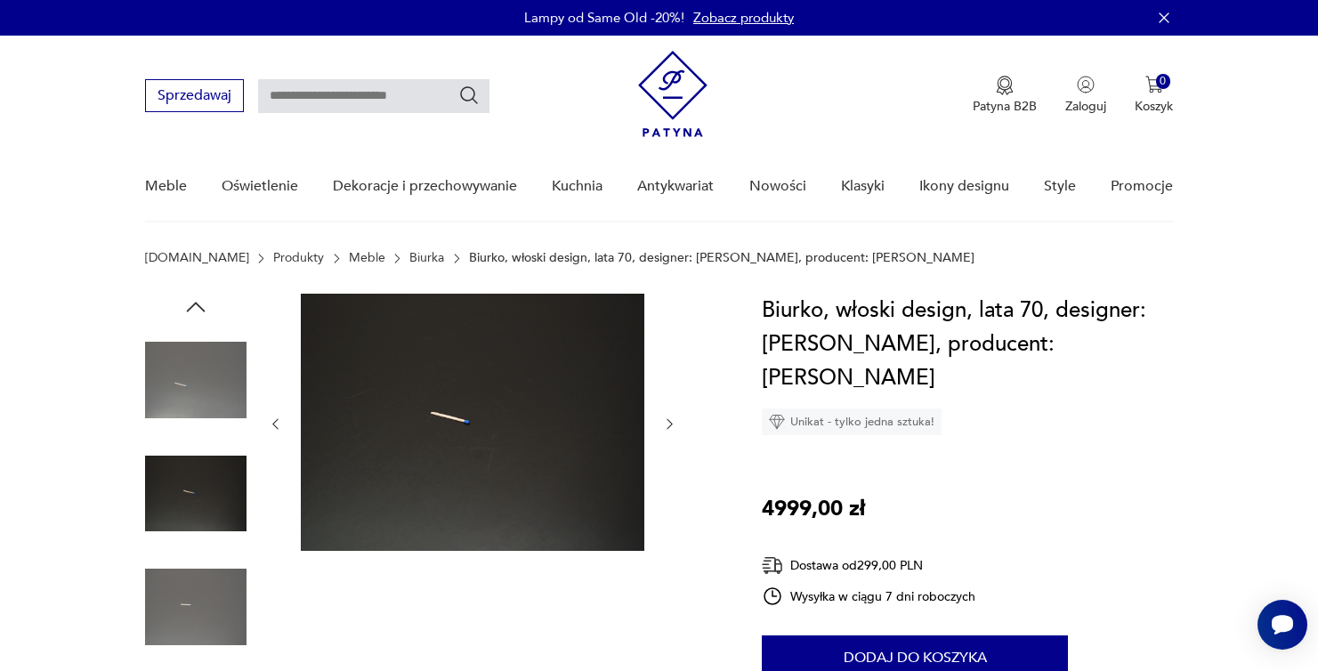
click at [667, 424] on icon "button" at bounding box center [669, 423] width 15 height 15
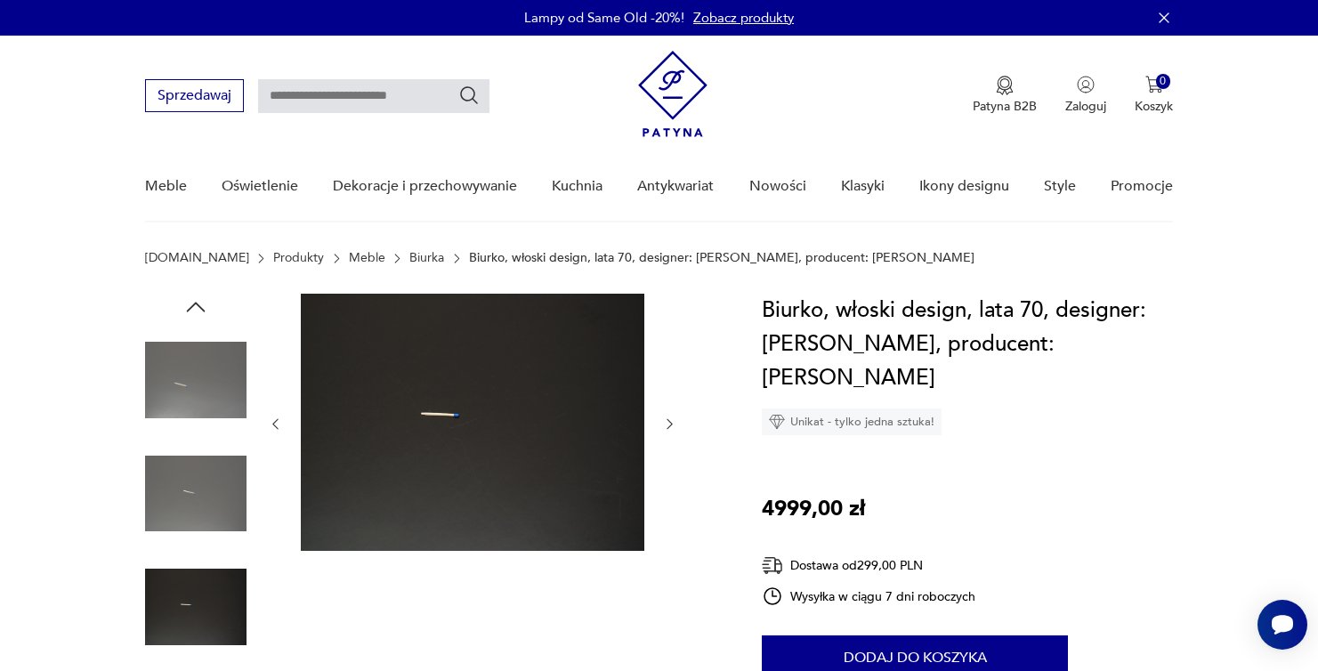
click at [667, 424] on icon "button" at bounding box center [669, 423] width 15 height 15
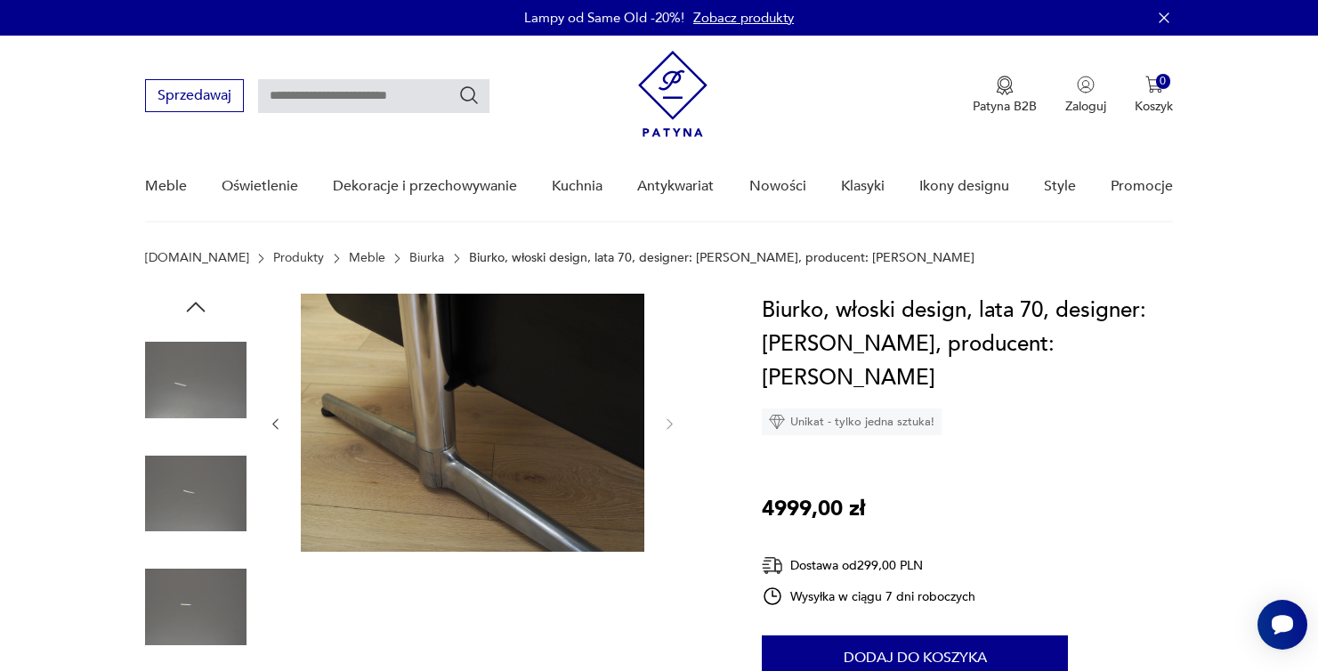
click at [200, 481] on img at bounding box center [195, 493] width 101 height 101
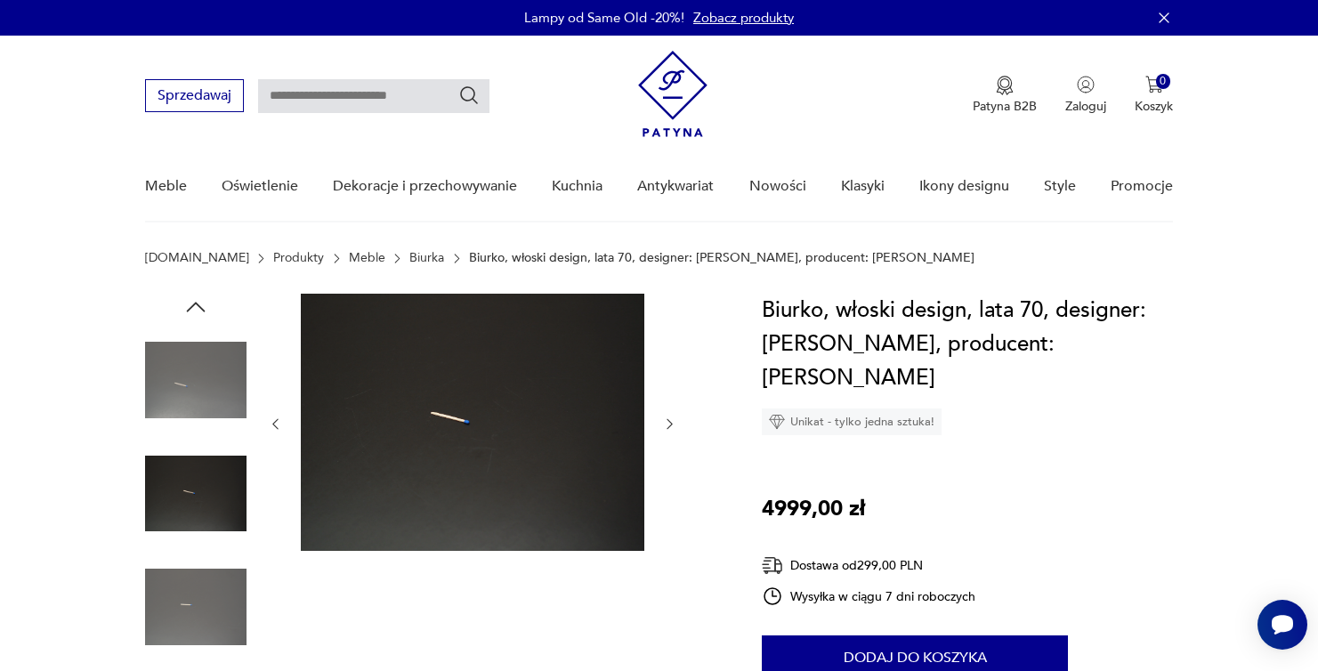
click at [207, 404] on img at bounding box center [195, 379] width 101 height 101
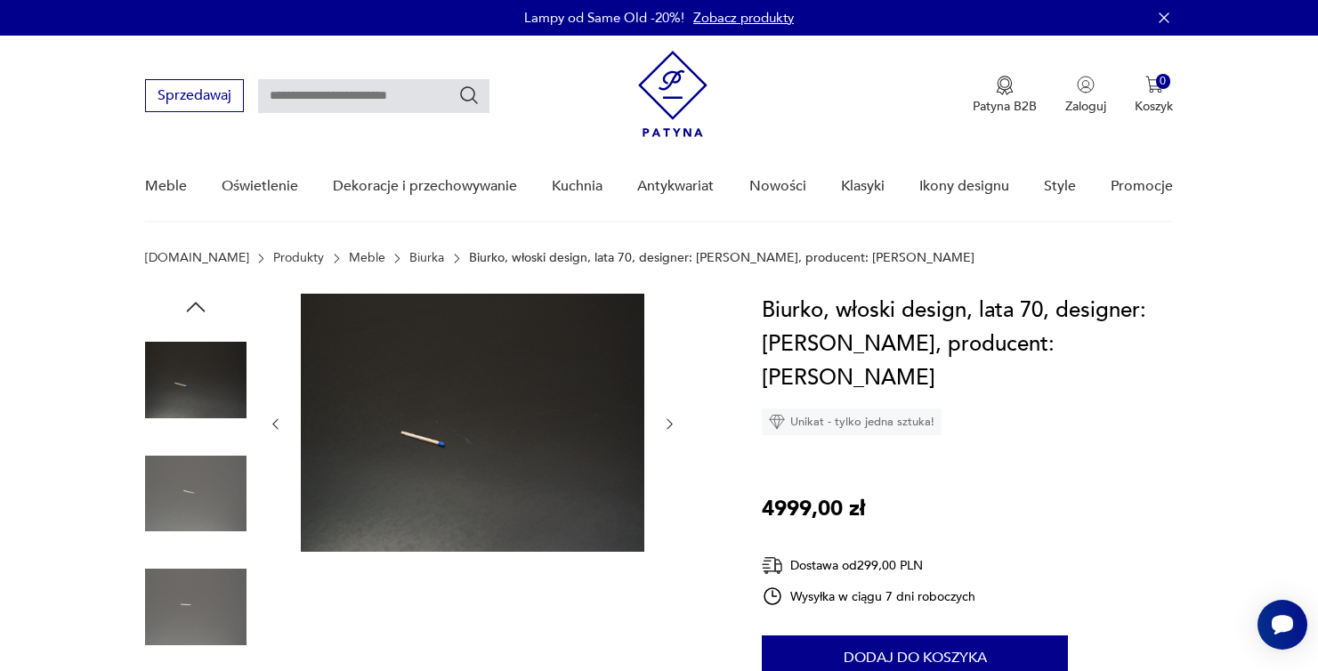
click at [198, 316] on icon "button" at bounding box center [195, 307] width 27 height 27
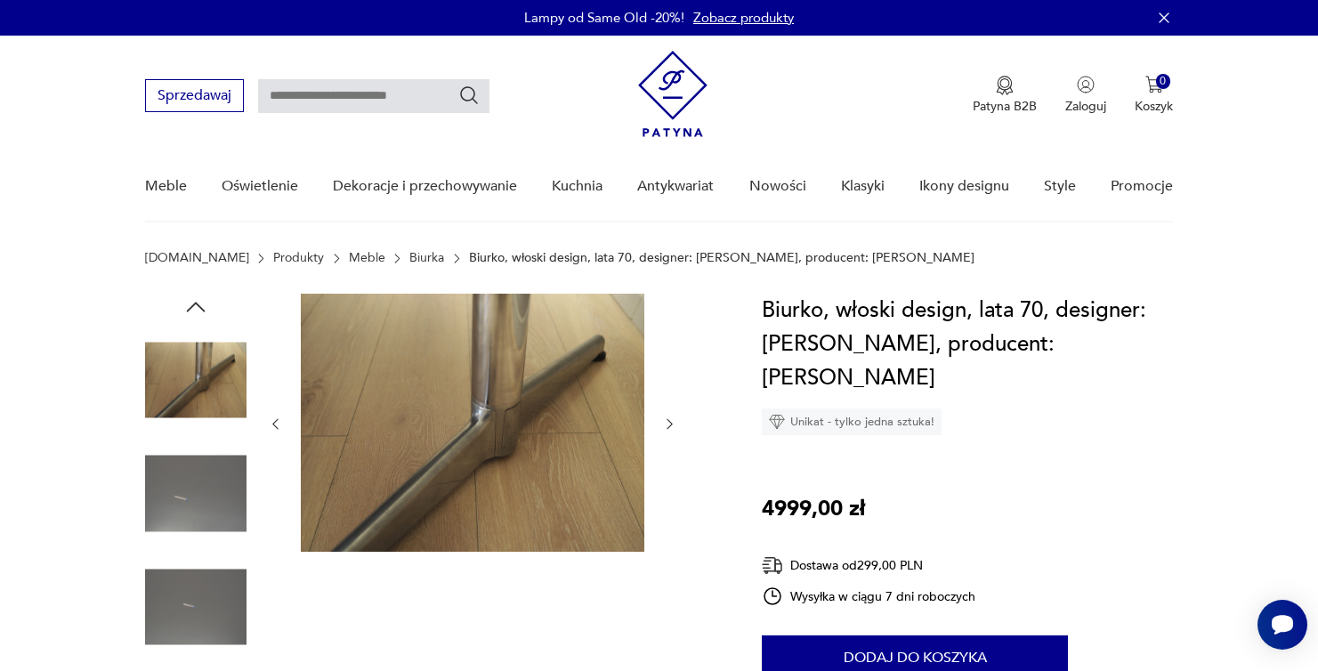
click at [198, 315] on icon "button" at bounding box center [195, 307] width 27 height 27
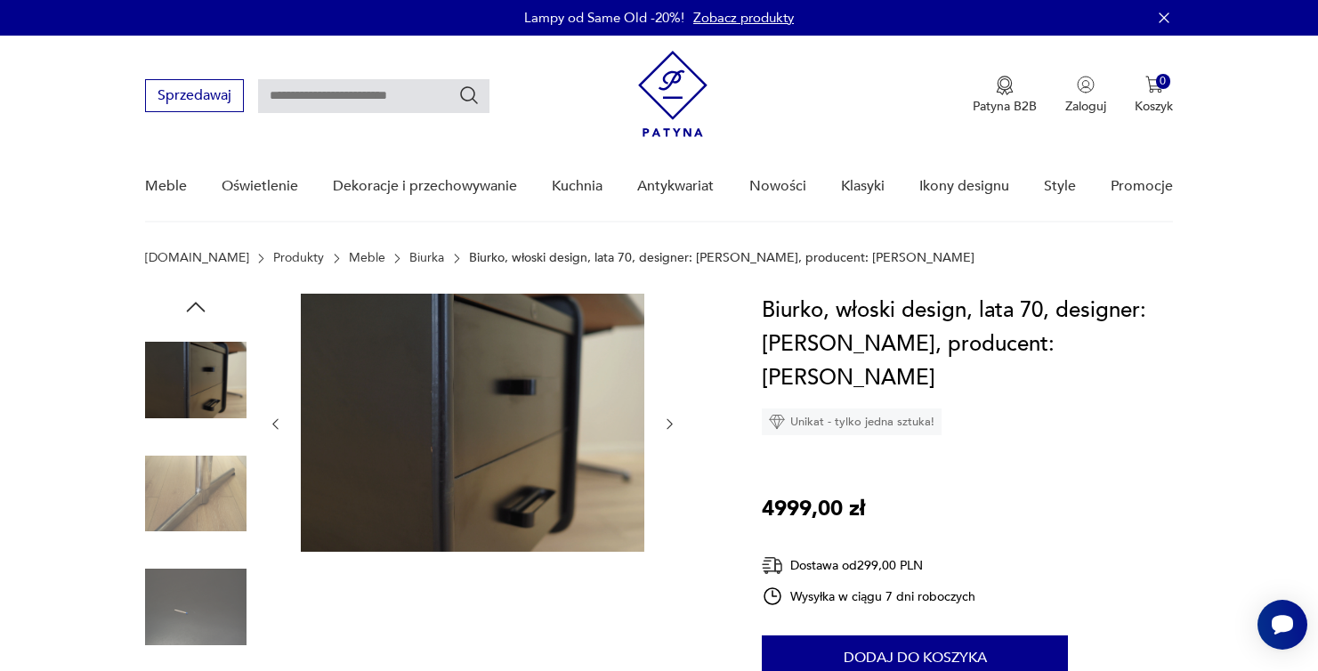
click at [198, 315] on icon "button" at bounding box center [195, 307] width 27 height 27
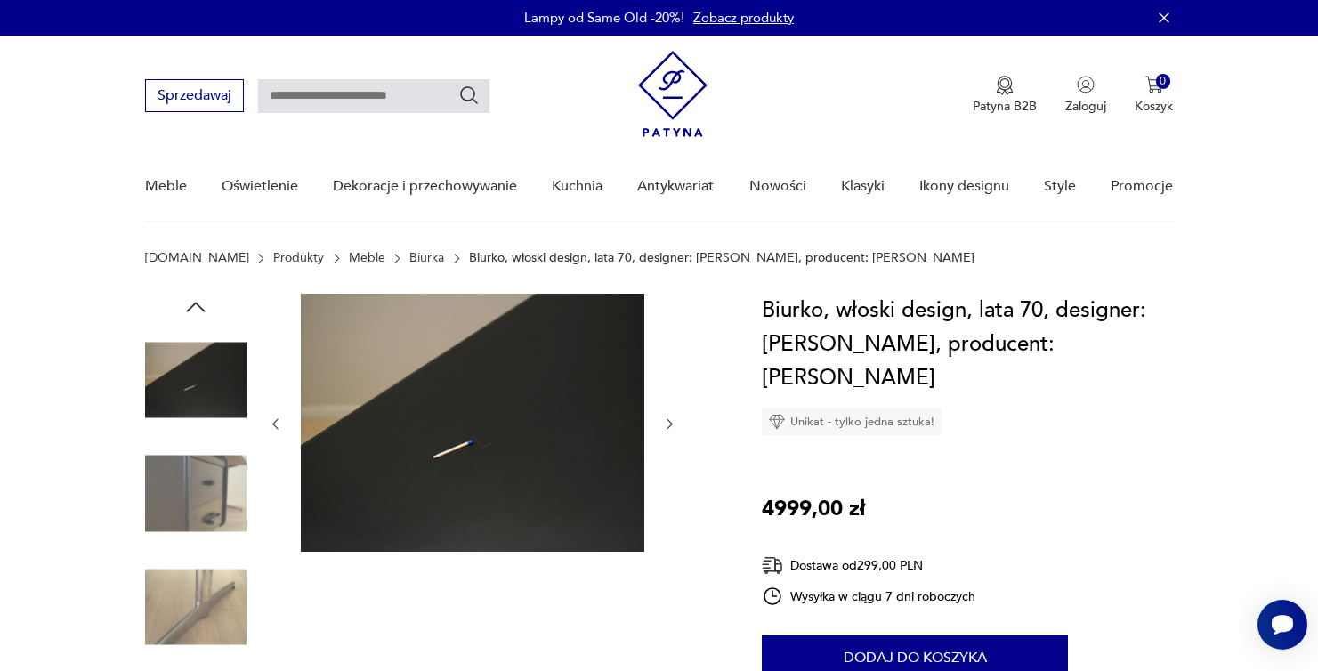
click at [198, 314] on icon "button" at bounding box center [195, 307] width 27 height 27
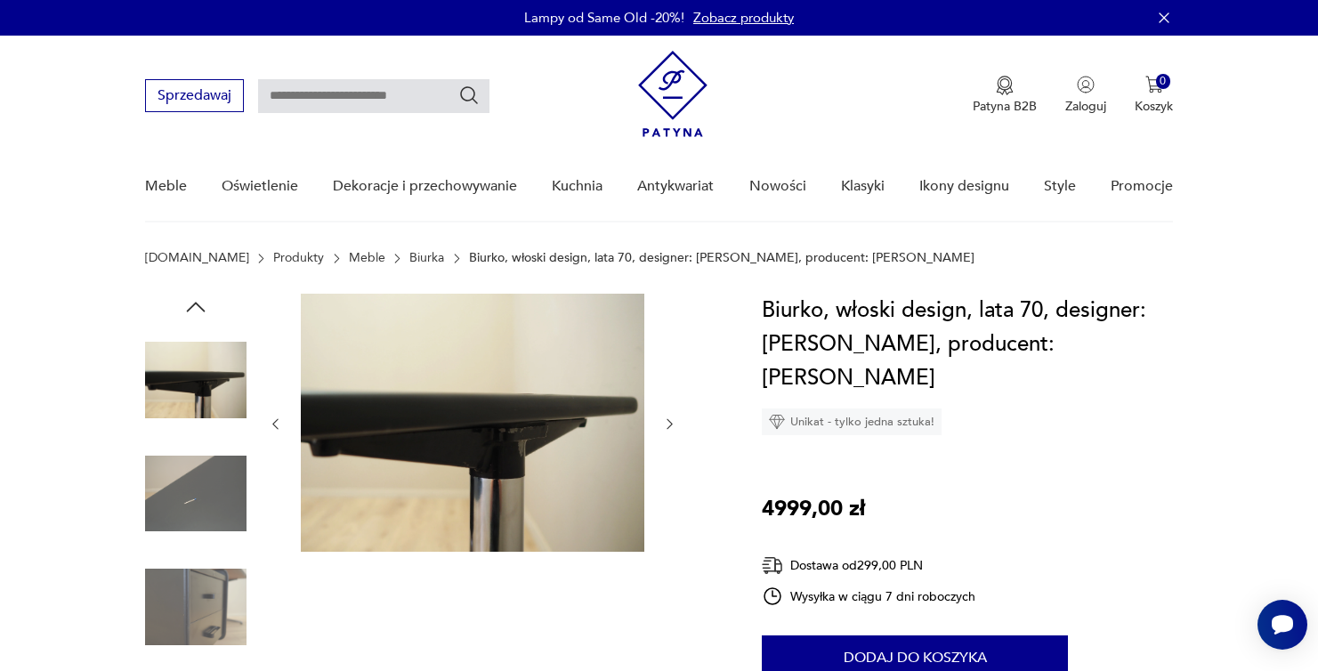
click at [198, 314] on icon "button" at bounding box center [195, 307] width 27 height 27
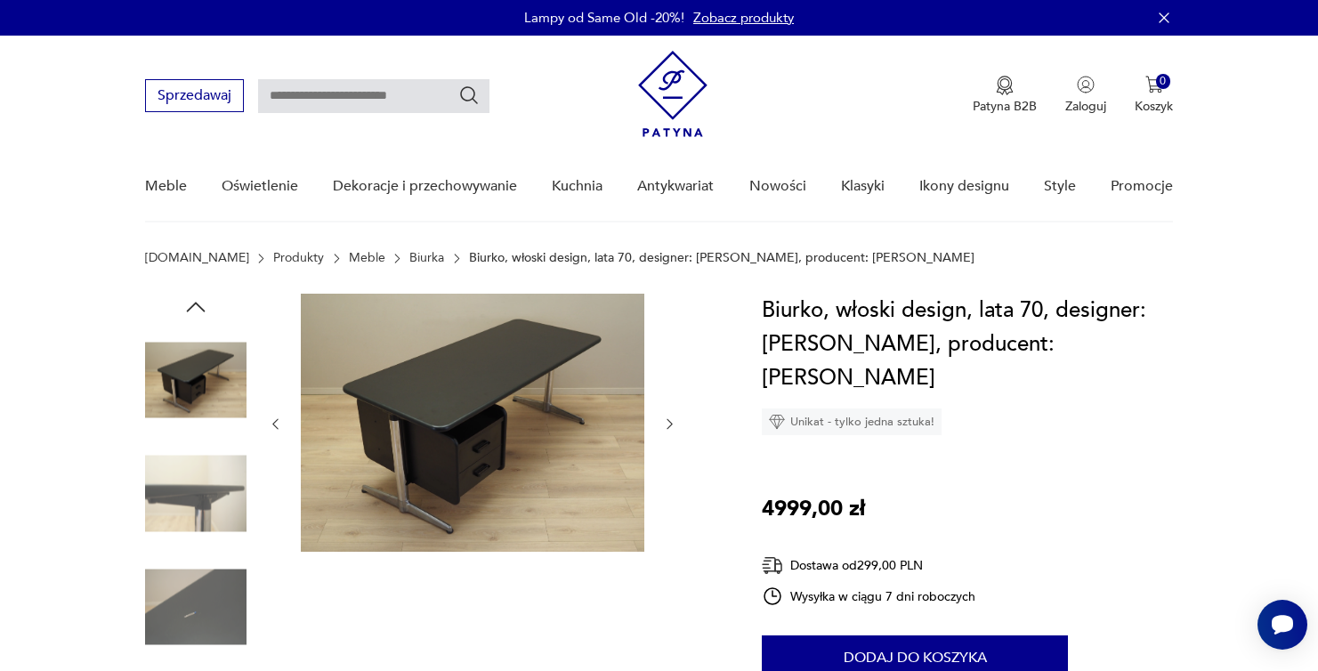
click at [198, 314] on icon "button" at bounding box center [195, 307] width 27 height 27
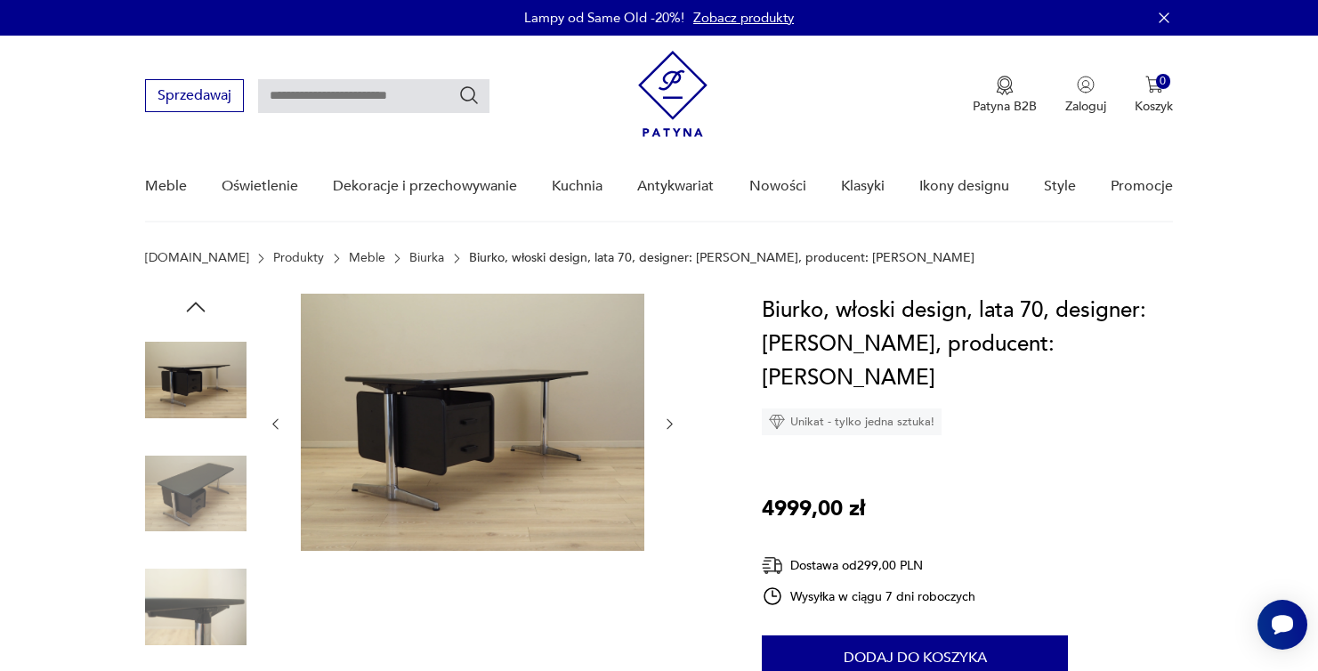
click at [198, 314] on icon "button" at bounding box center [195, 307] width 27 height 27
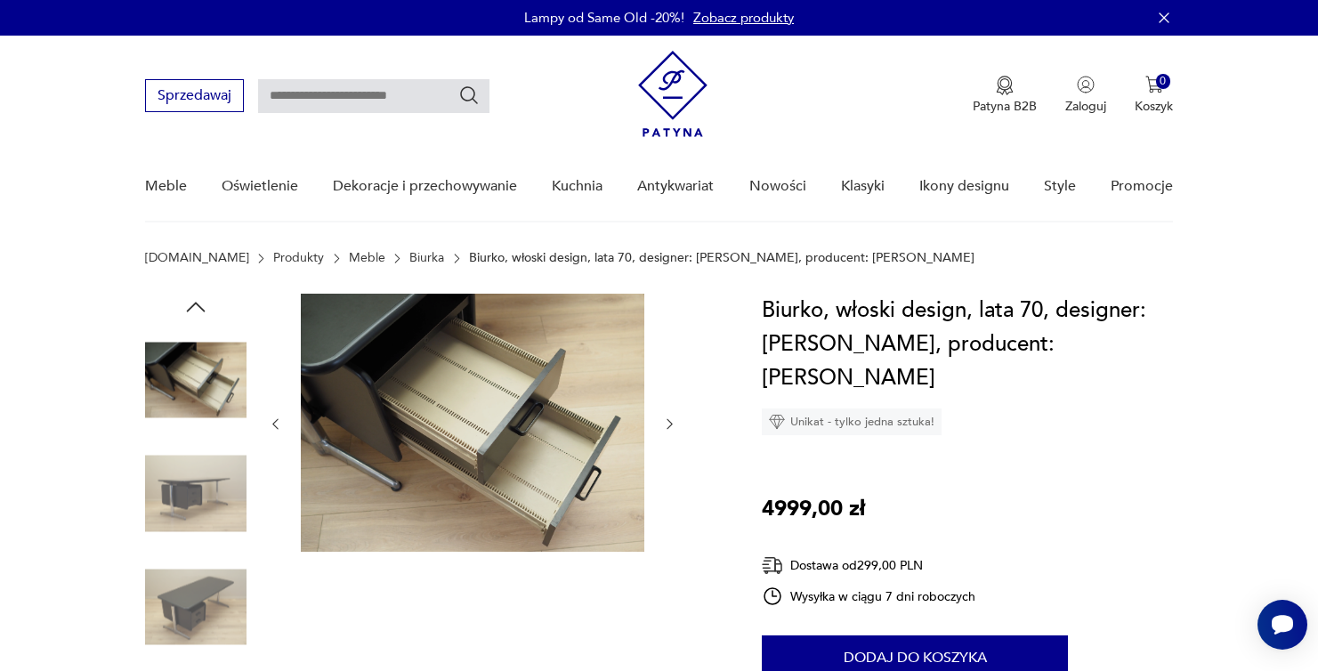
click at [198, 314] on icon "button" at bounding box center [195, 307] width 27 height 27
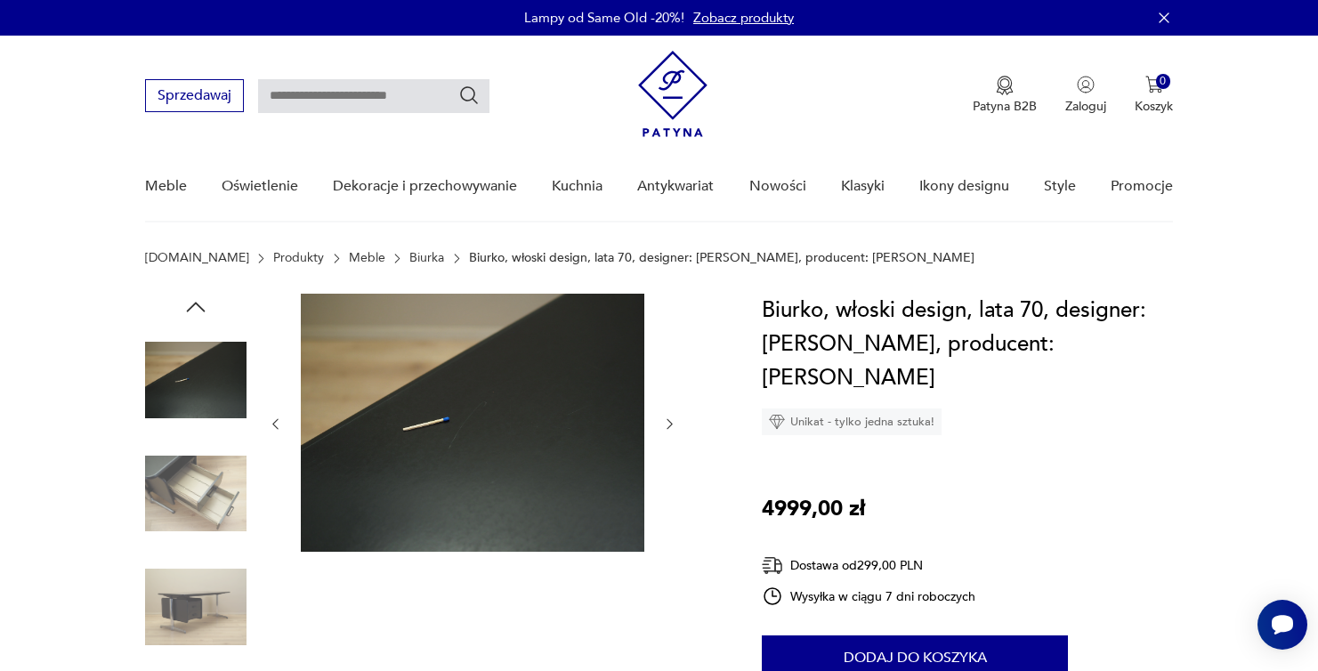
click at [198, 314] on icon "button" at bounding box center [195, 307] width 27 height 27
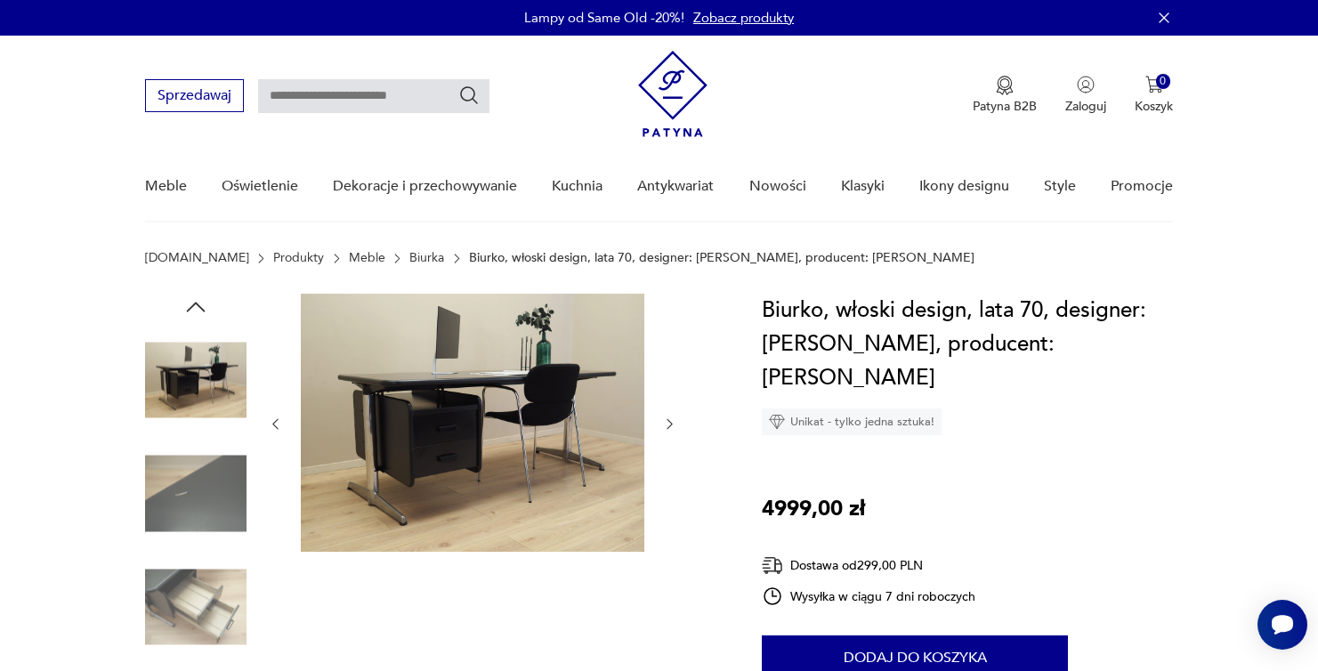
click at [198, 314] on icon "button" at bounding box center [195, 307] width 27 height 27
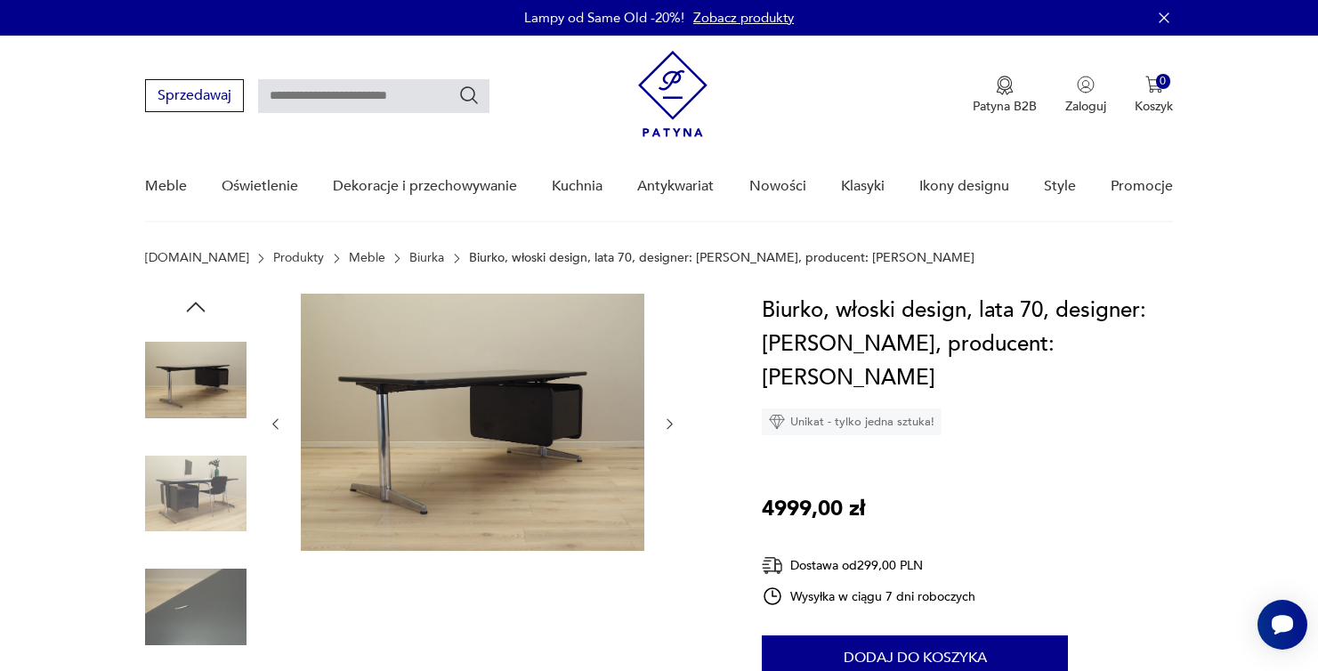
click at [198, 312] on icon "button" at bounding box center [195, 307] width 27 height 27
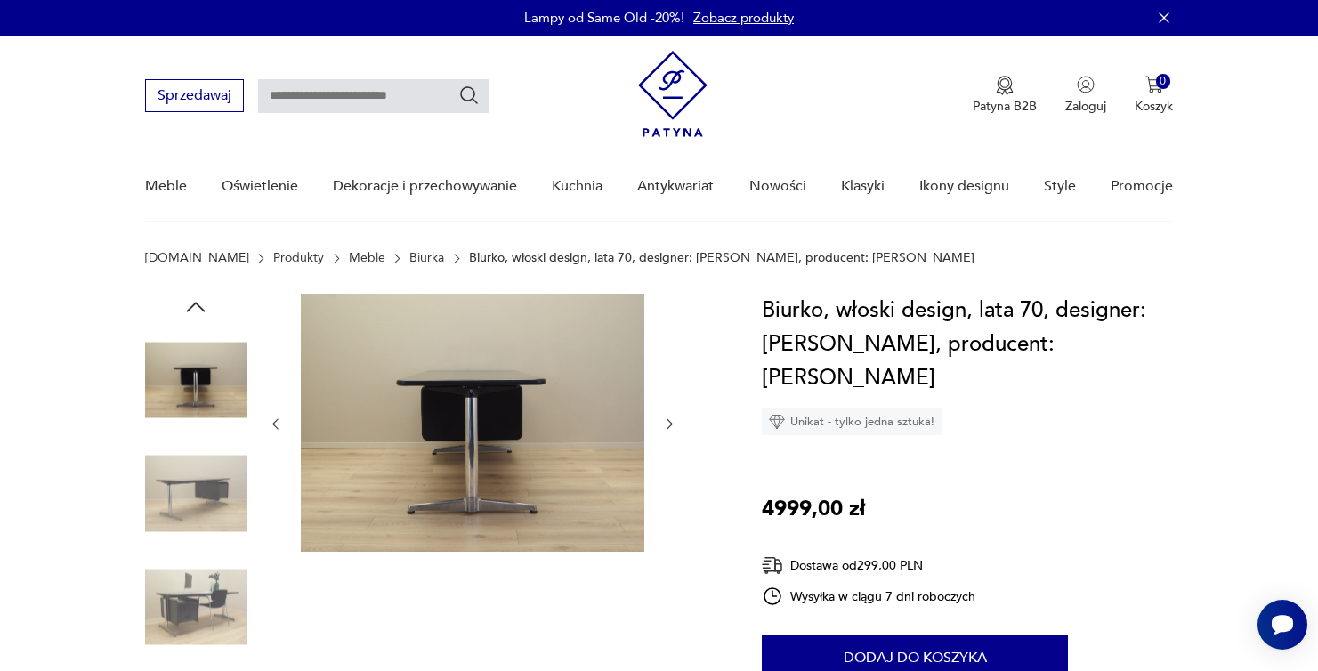
click at [197, 311] on icon "button" at bounding box center [195, 307] width 27 height 27
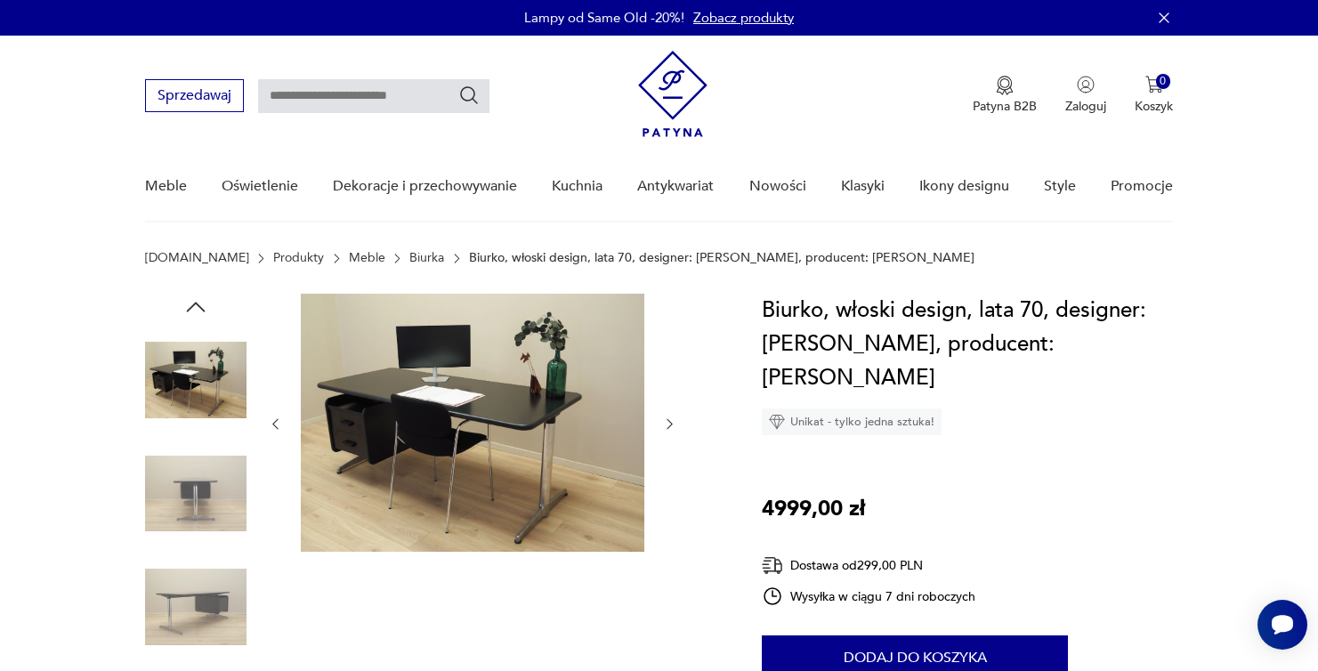
click at [197, 310] on icon "button" at bounding box center [195, 307] width 27 height 27
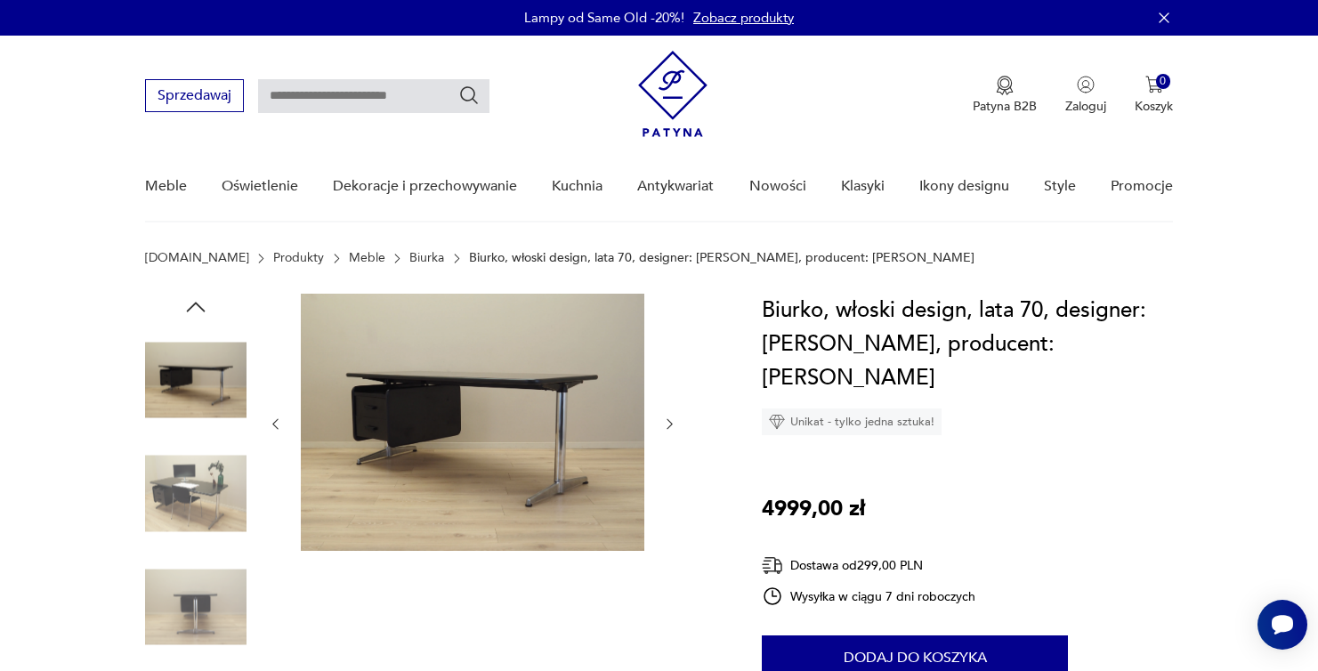
click at [197, 310] on icon "button" at bounding box center [195, 307] width 27 height 27
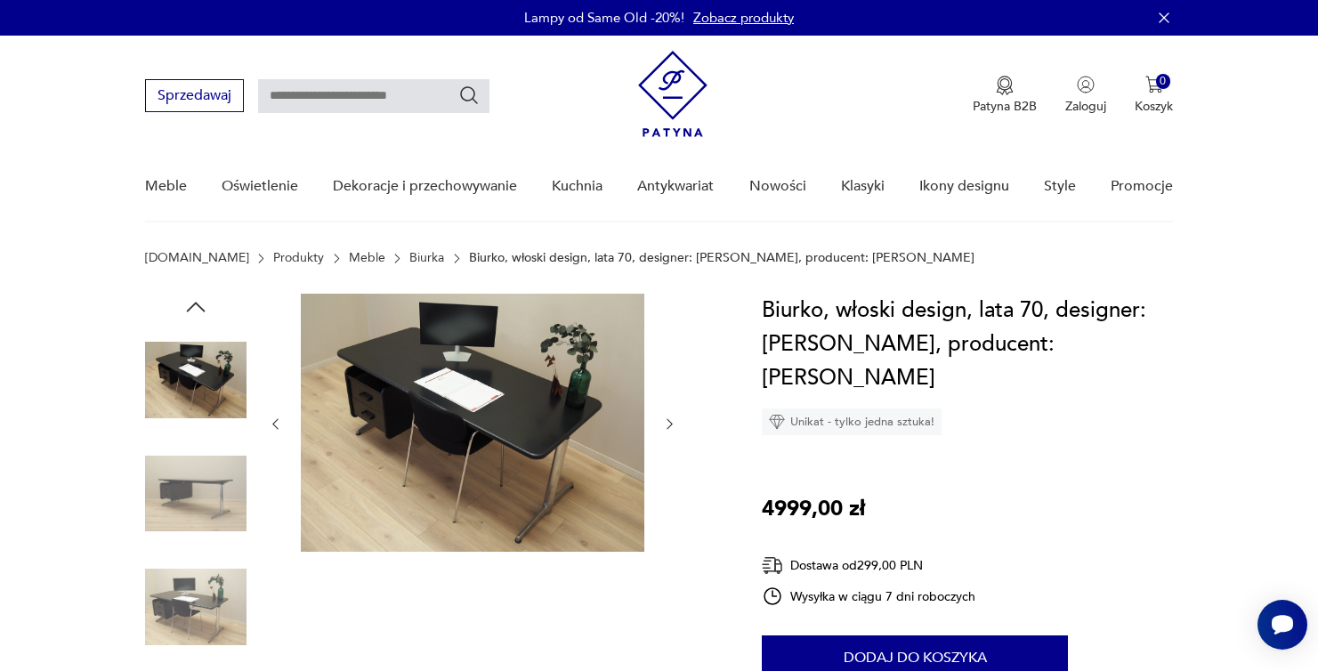
click at [195, 304] on icon "button" at bounding box center [195, 307] width 27 height 27
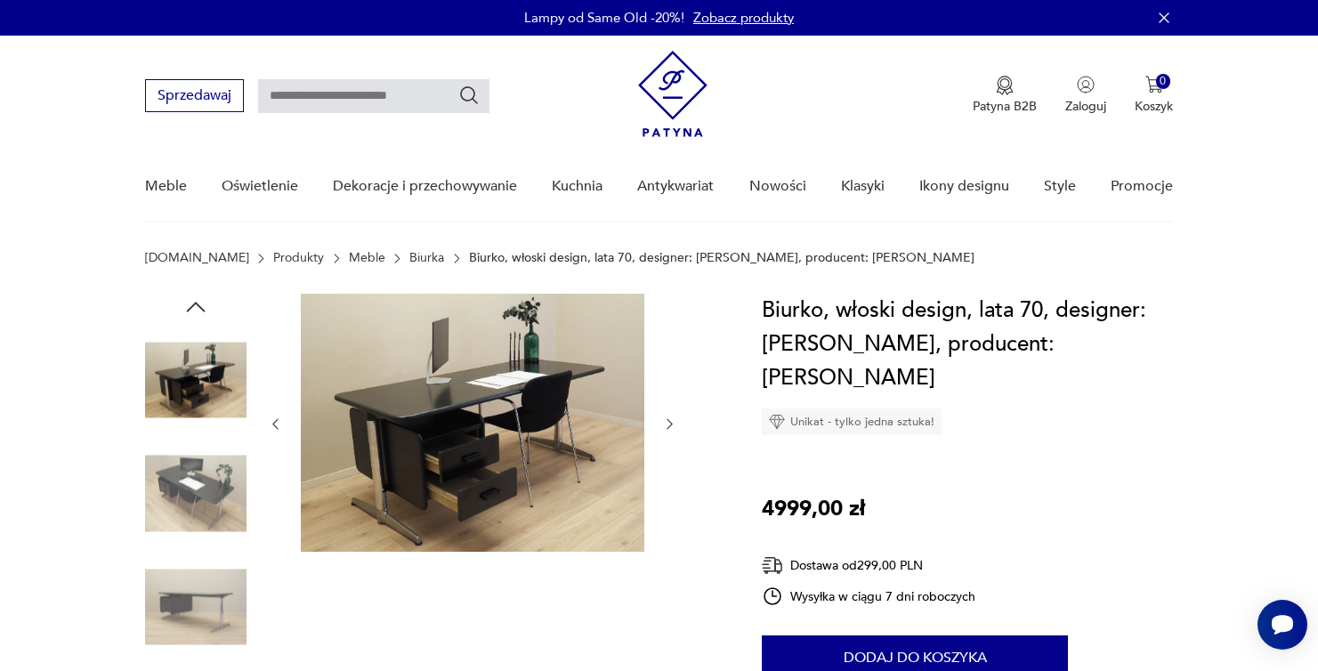
click at [195, 303] on icon "button" at bounding box center [196, 307] width 19 height 10
